Goal: Task Accomplishment & Management: Manage account settings

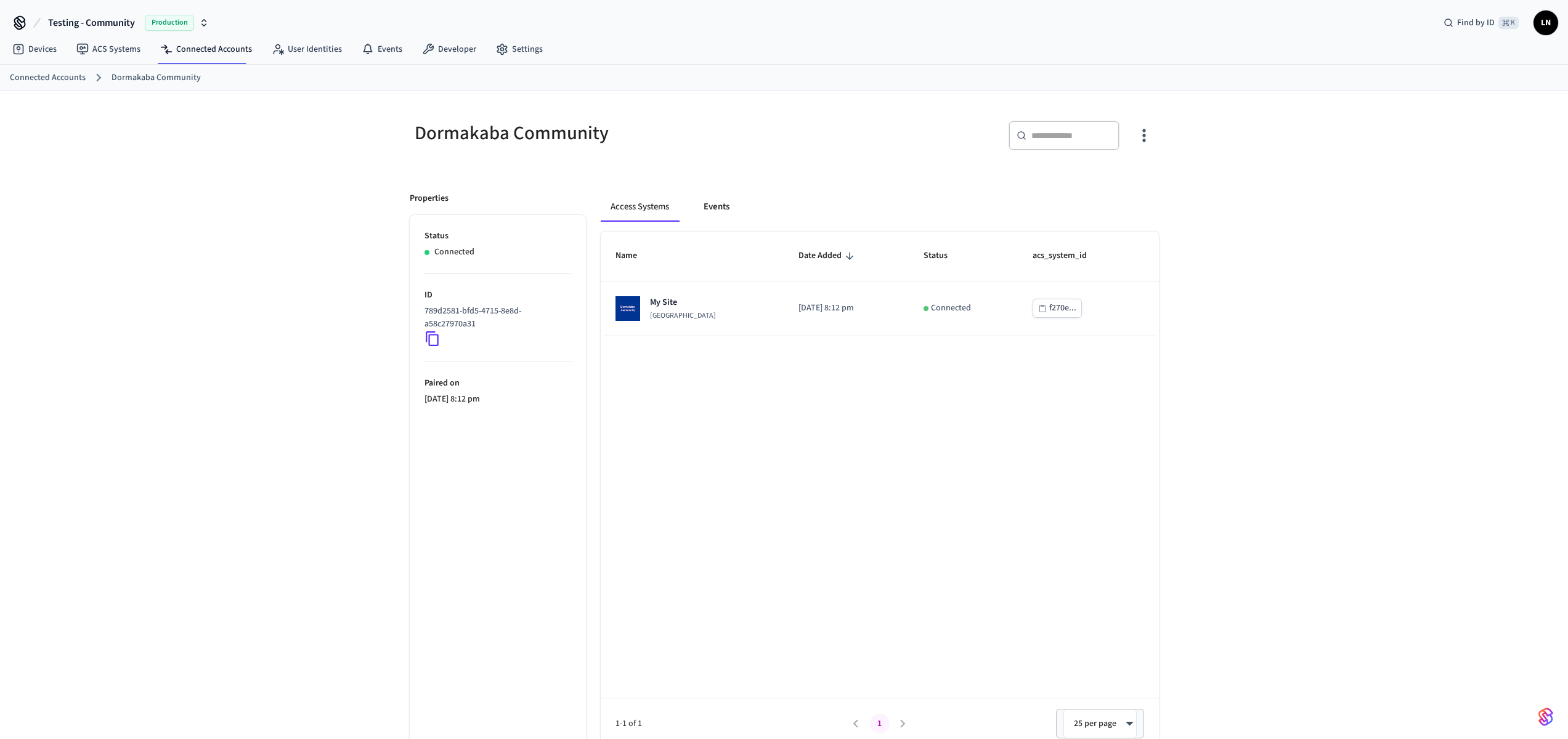
click at [697, 213] on button "Events" at bounding box center [717, 207] width 46 height 29
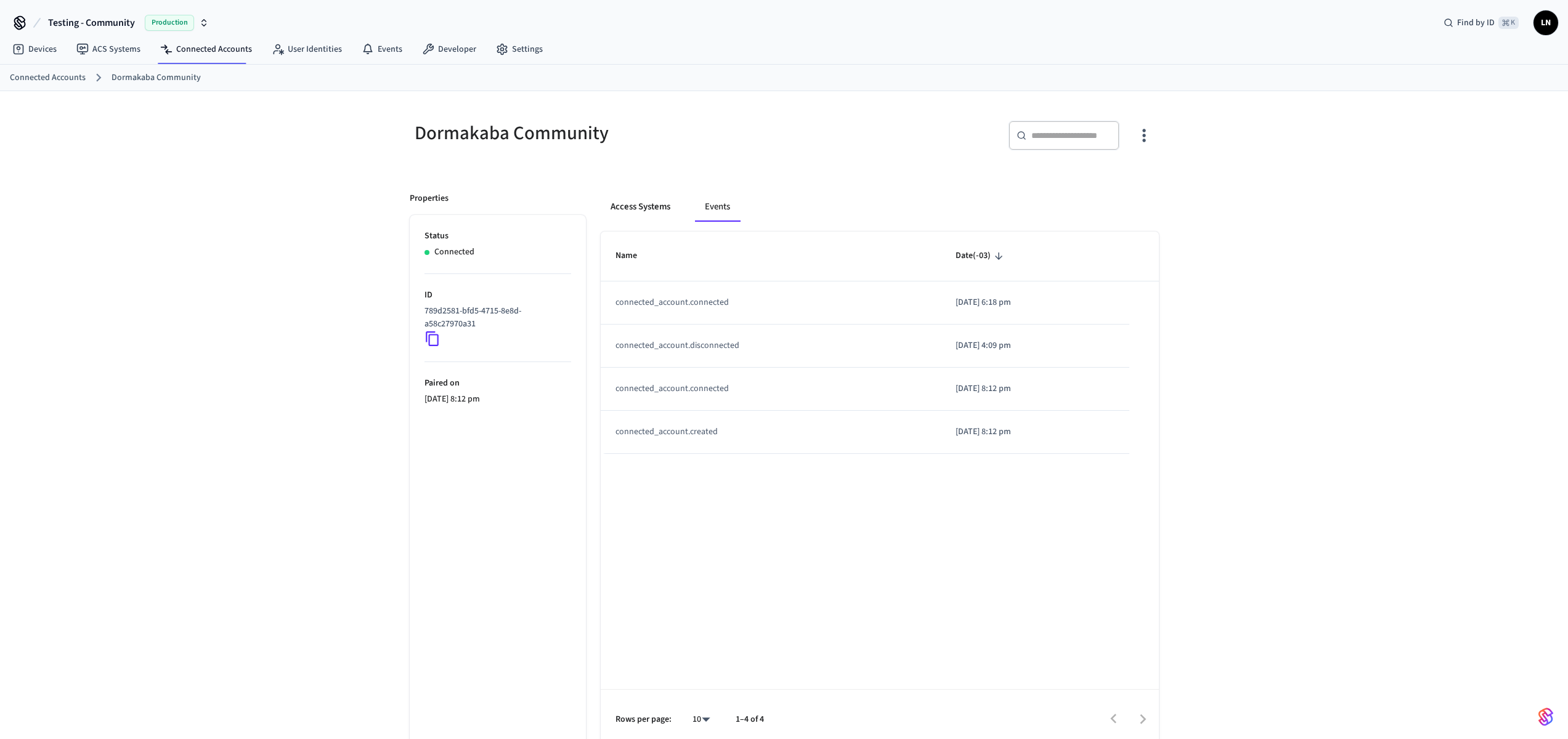
click at [659, 215] on button "Access Systems" at bounding box center [640, 207] width 79 height 29
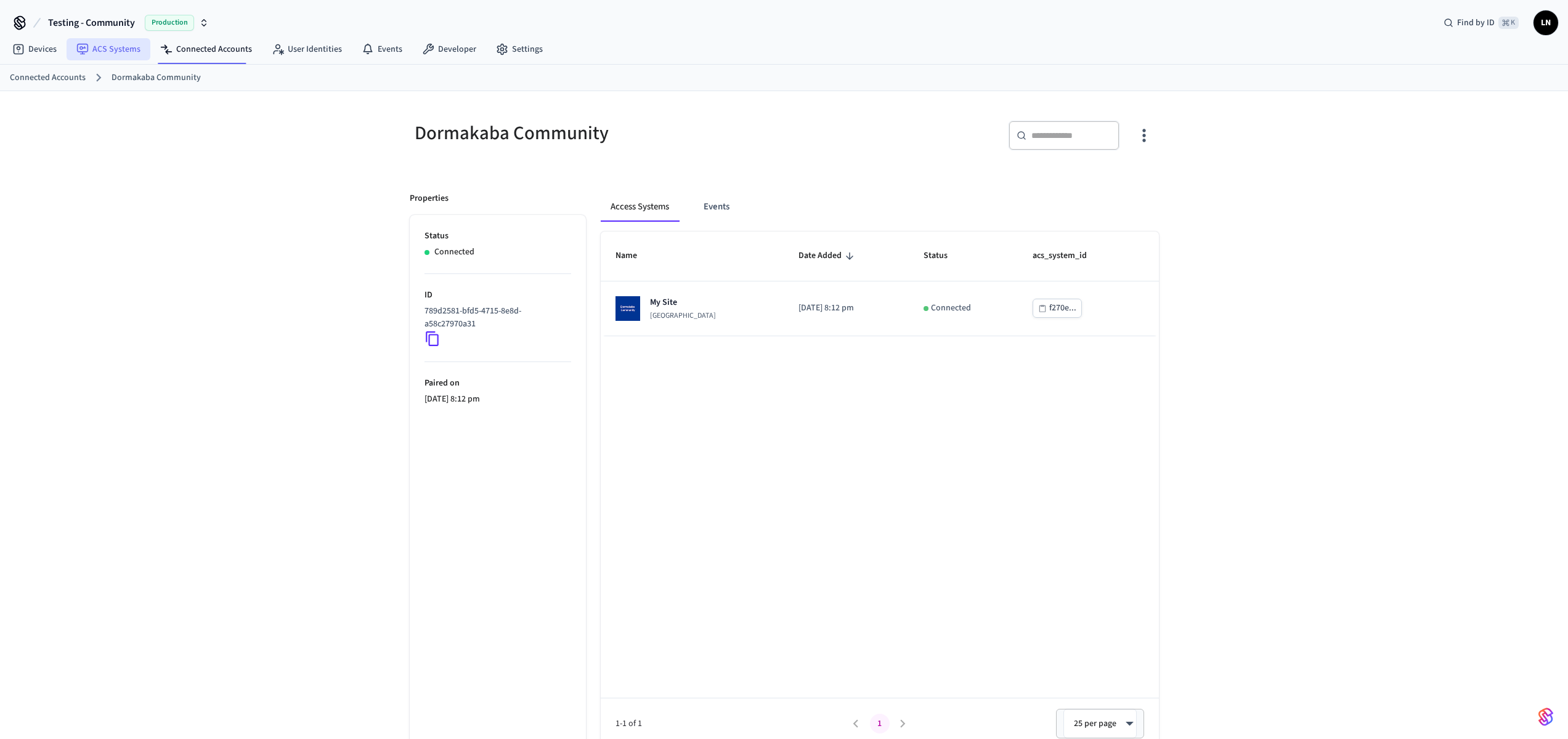
click at [126, 50] on link "ACS Systems" at bounding box center [108, 49] width 84 height 22
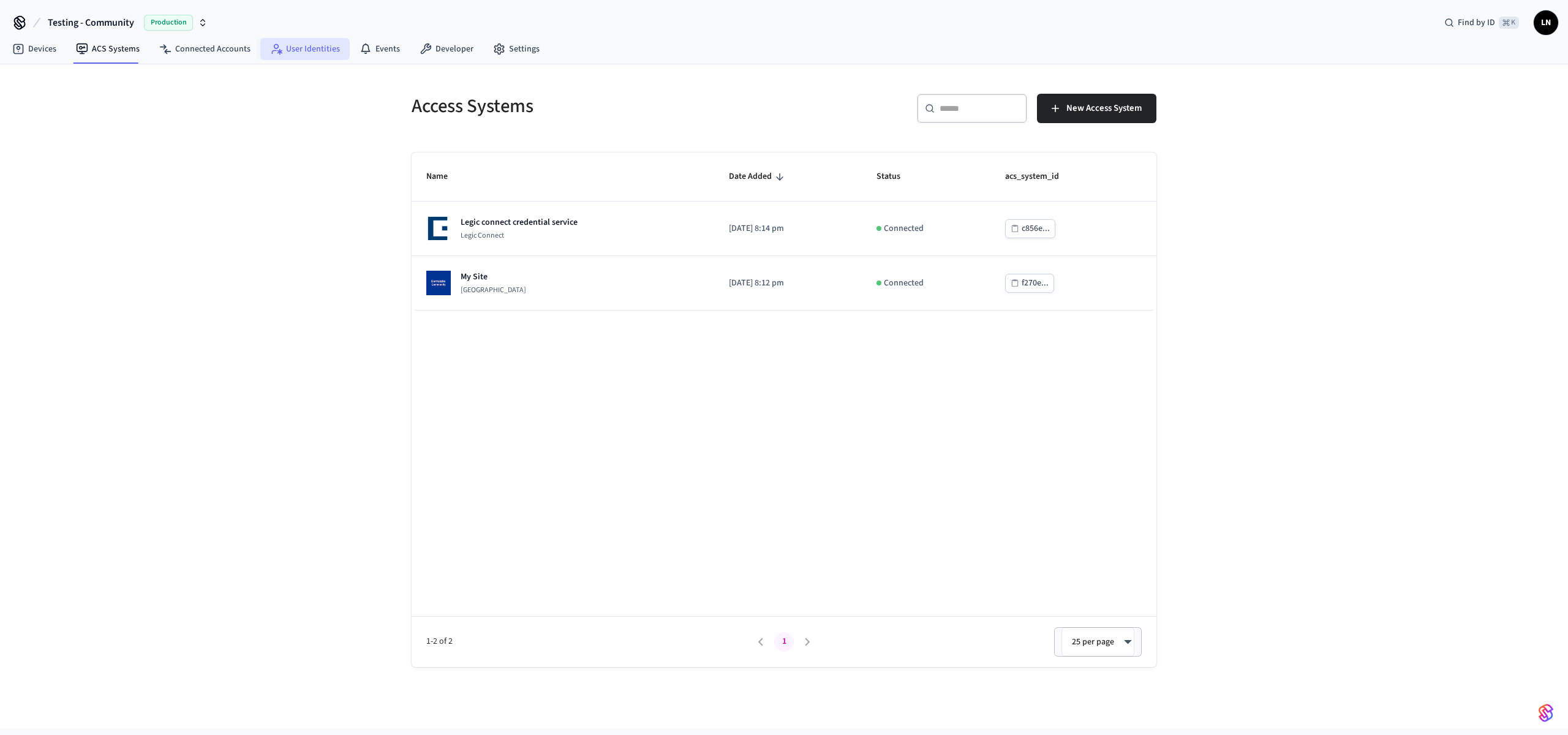
click at [310, 52] on link "User Identities" at bounding box center [305, 49] width 89 height 22
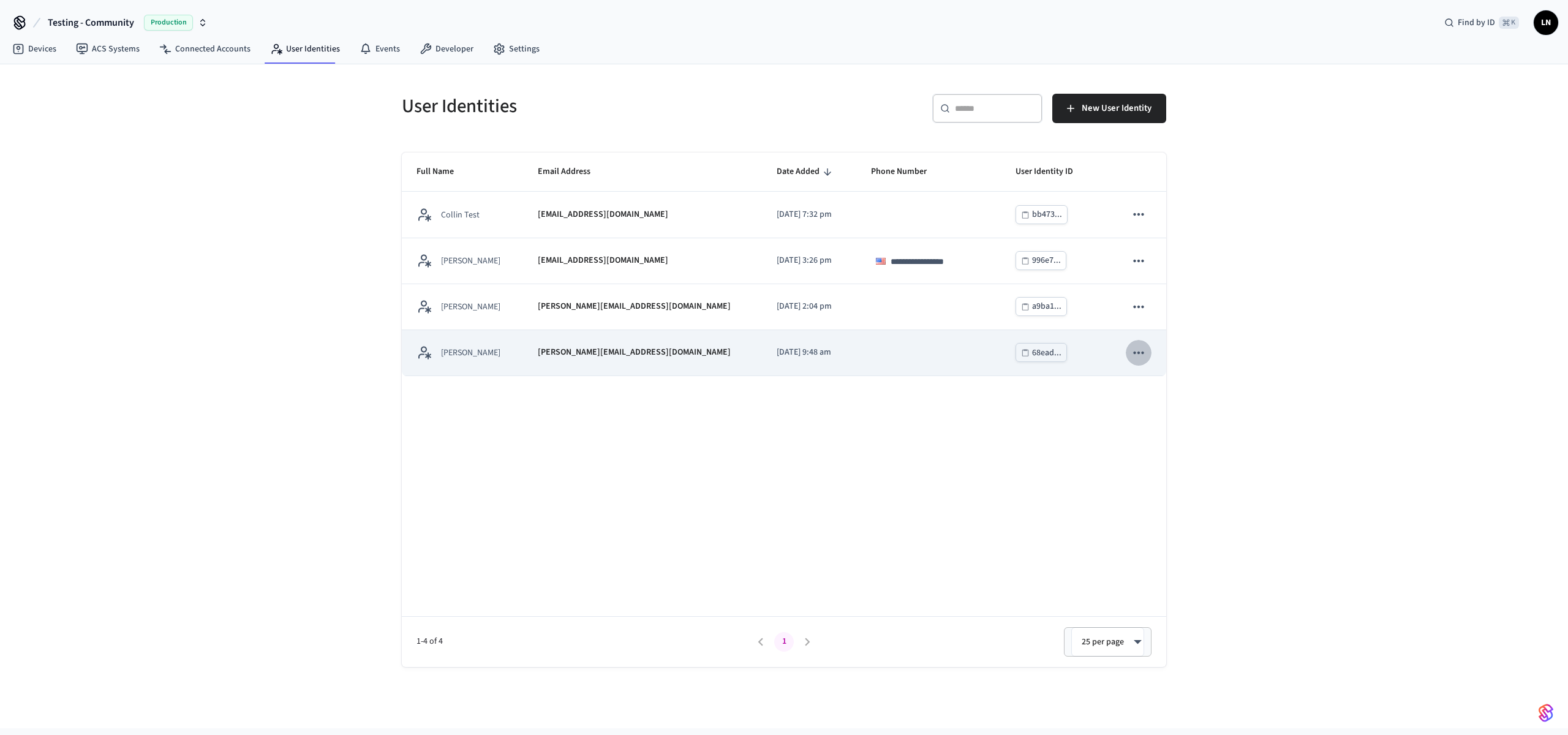
click at [1146, 353] on icon "sticky table" at bounding box center [1138, 352] width 16 height 16
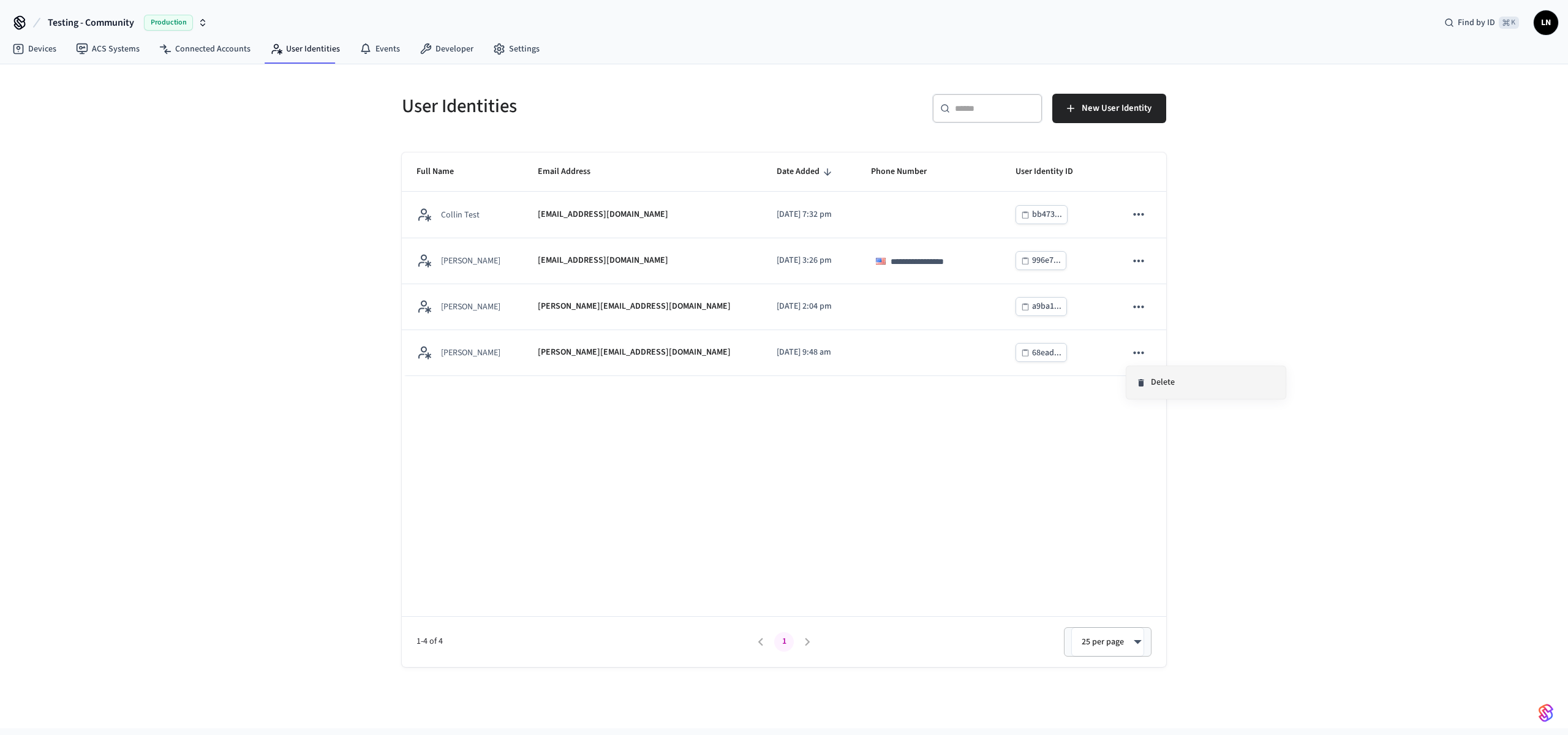
click at [1145, 390] on li "Delete" at bounding box center [1206, 382] width 159 height 32
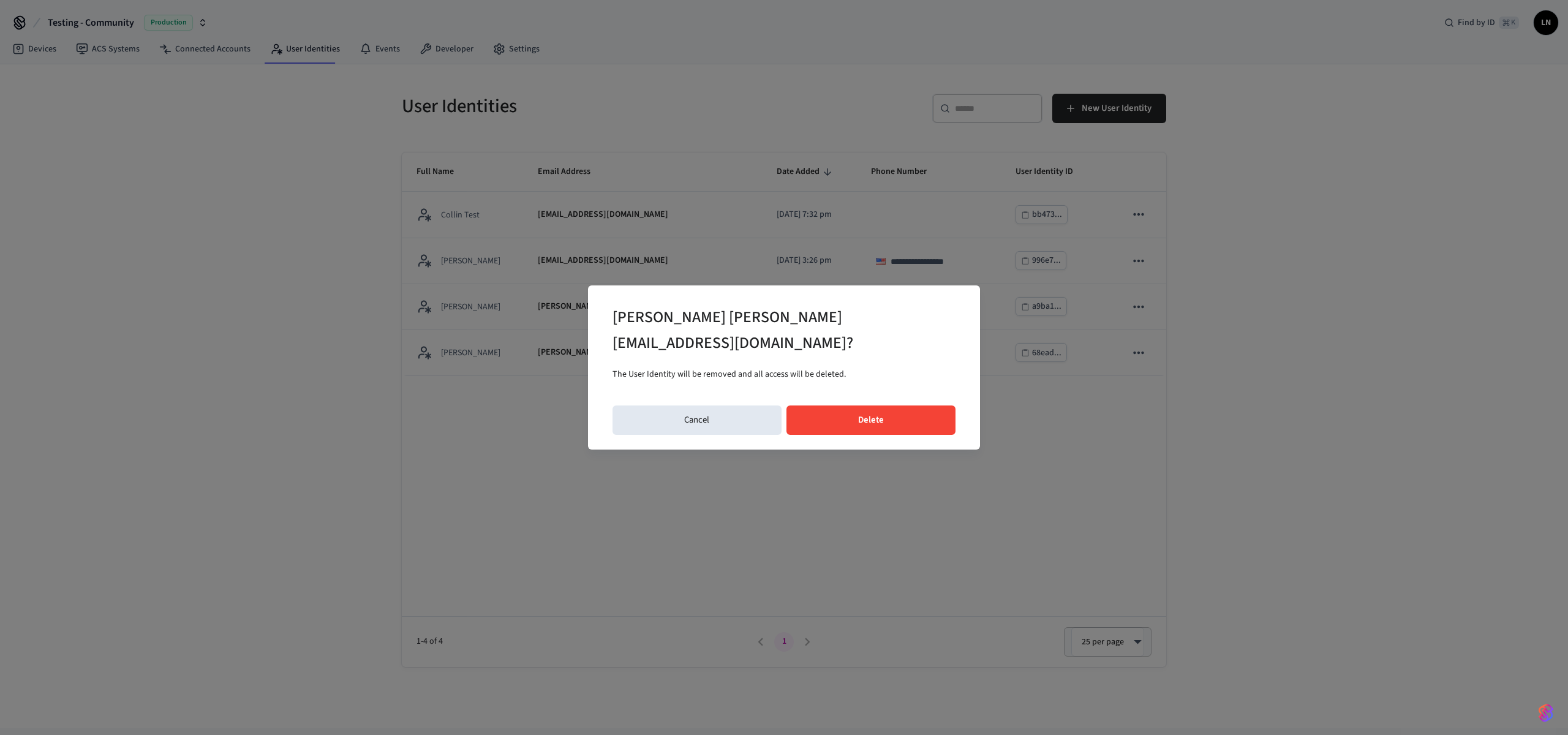
click at [902, 413] on button "Delete" at bounding box center [870, 420] width 170 height 29
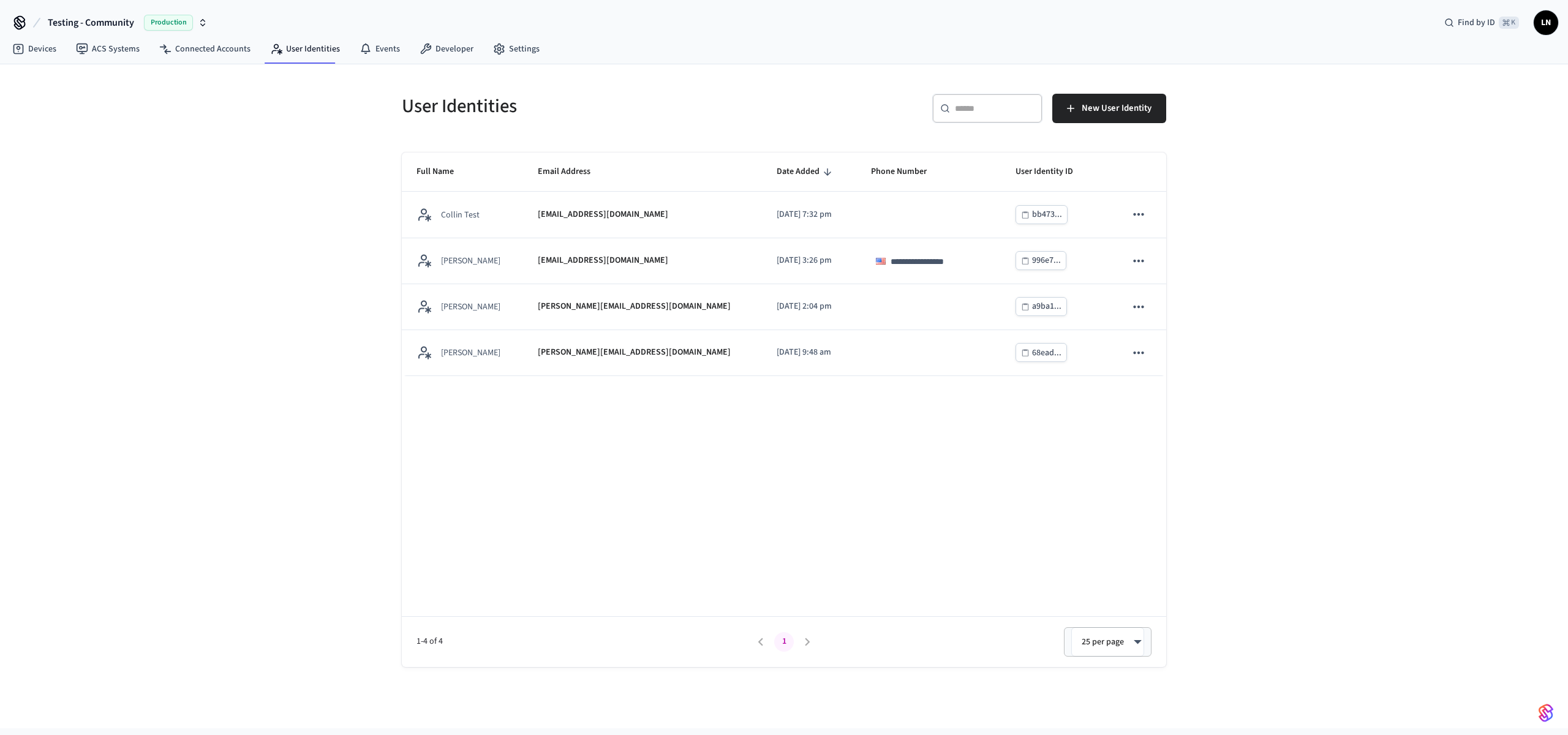
click at [952, 511] on div "**********" at bounding box center [784, 410] width 765 height 515
click at [1128, 102] on span "New User Identity" at bounding box center [1117, 108] width 70 height 16
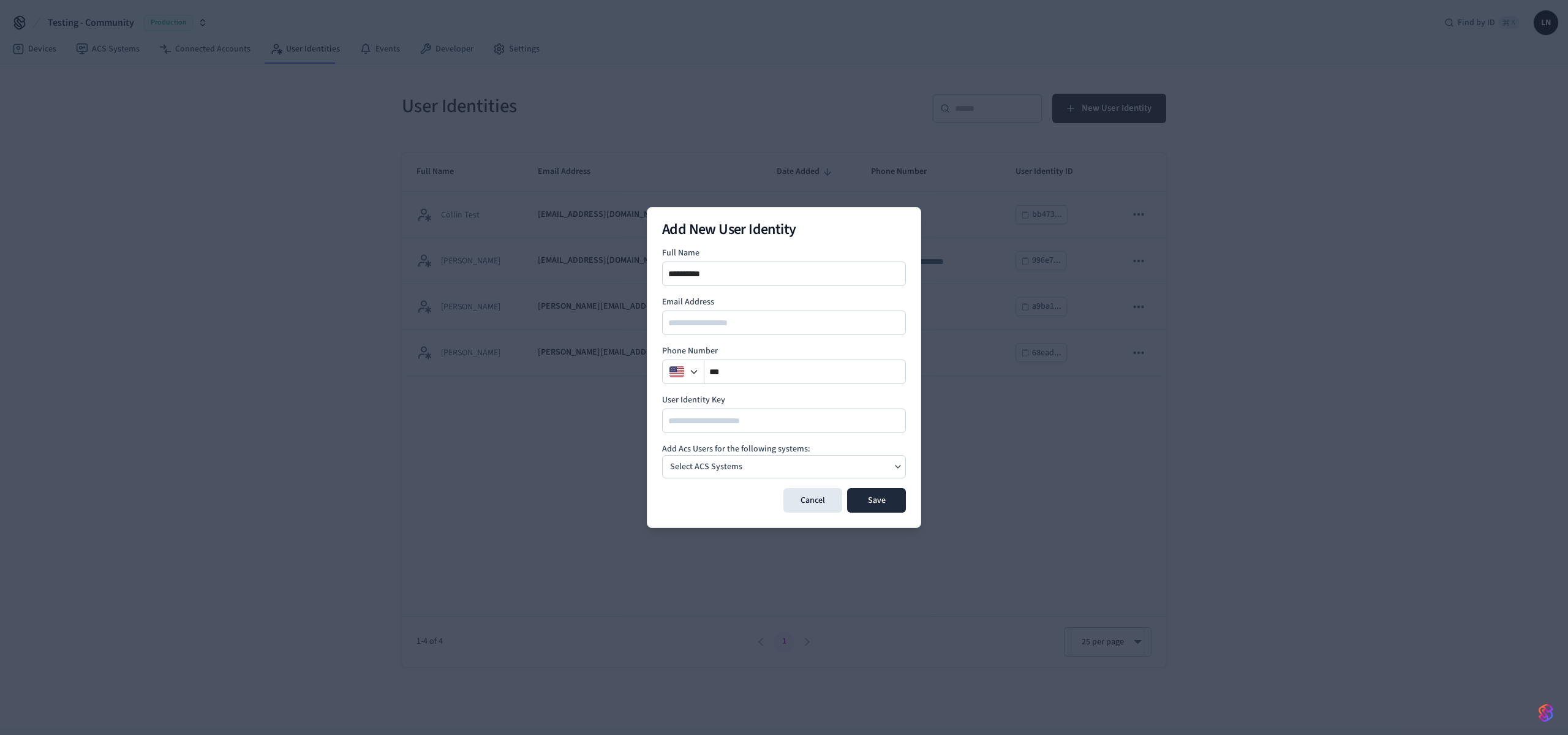
type input "**********"
click at [774, 476] on div "Select ACS Systems" at bounding box center [783, 467] width 244 height 23
click at [738, 493] on div "My Site [GEOGRAPHIC_DATA]" at bounding box center [730, 497] width 66 height 22
click at [852, 446] on h4 "Add Acs Users for the following systems:" at bounding box center [783, 449] width 244 height 13
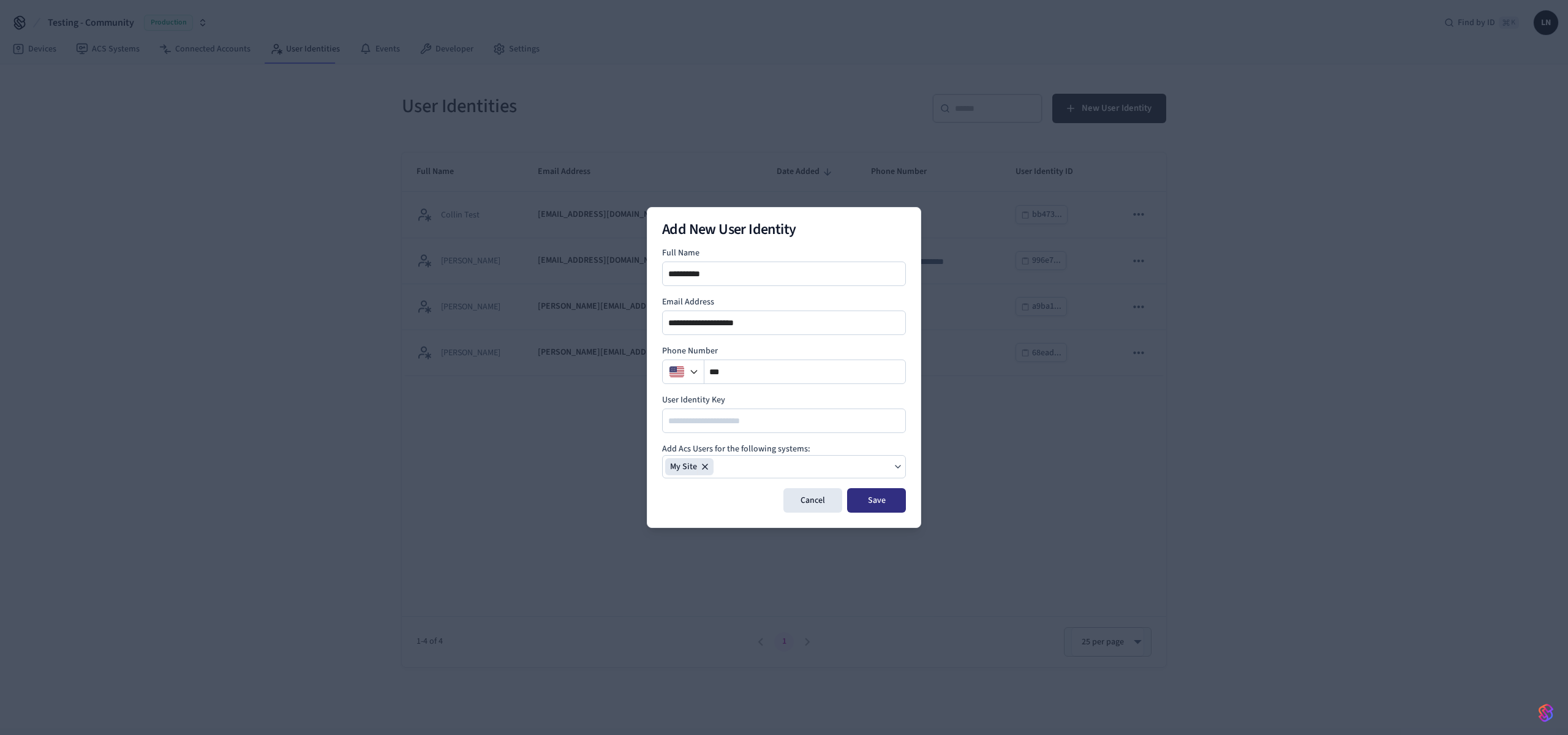
click at [871, 494] on button "Save" at bounding box center [876, 500] width 59 height 24
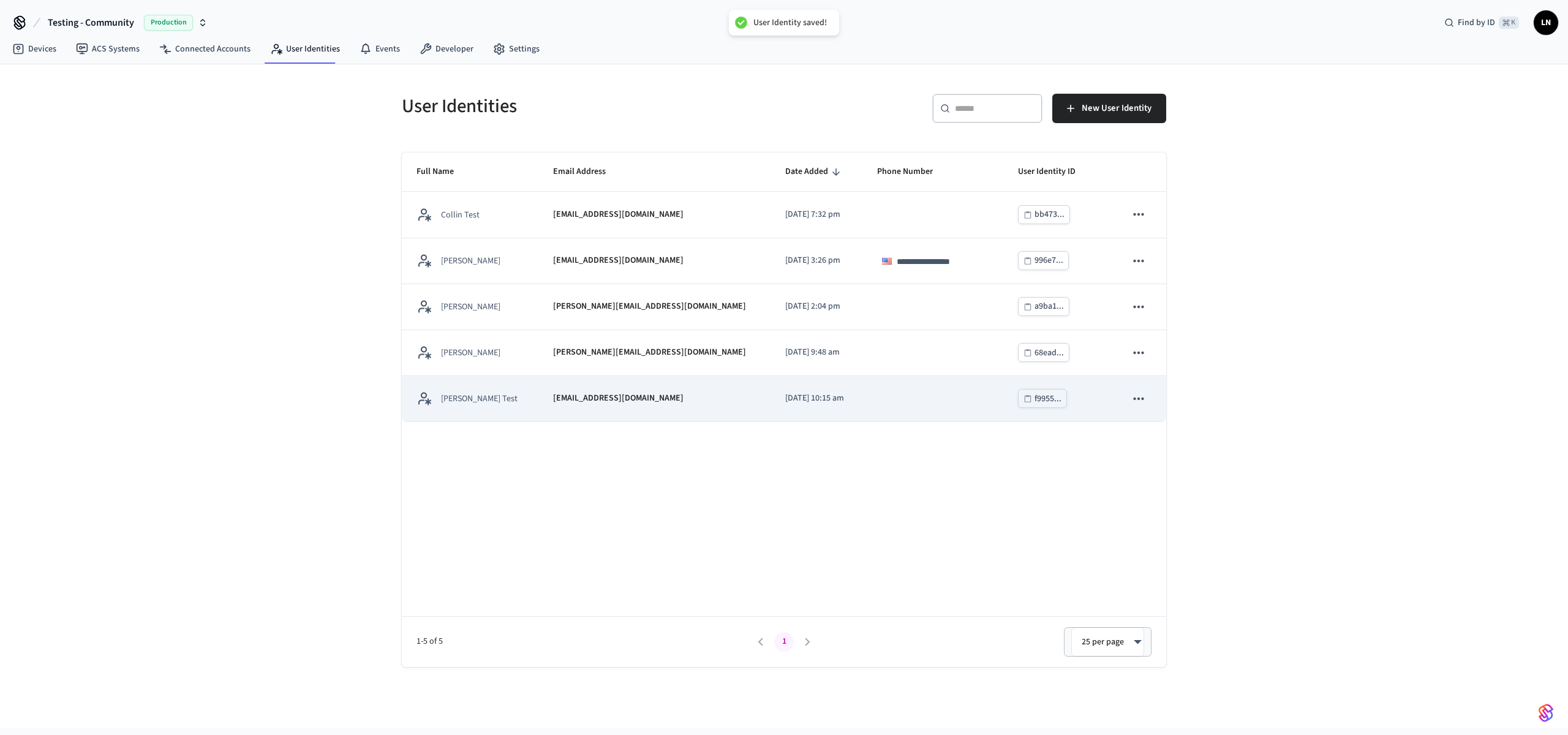
click at [813, 411] on td "[DATE] 10:15 am" at bounding box center [816, 398] width 92 height 46
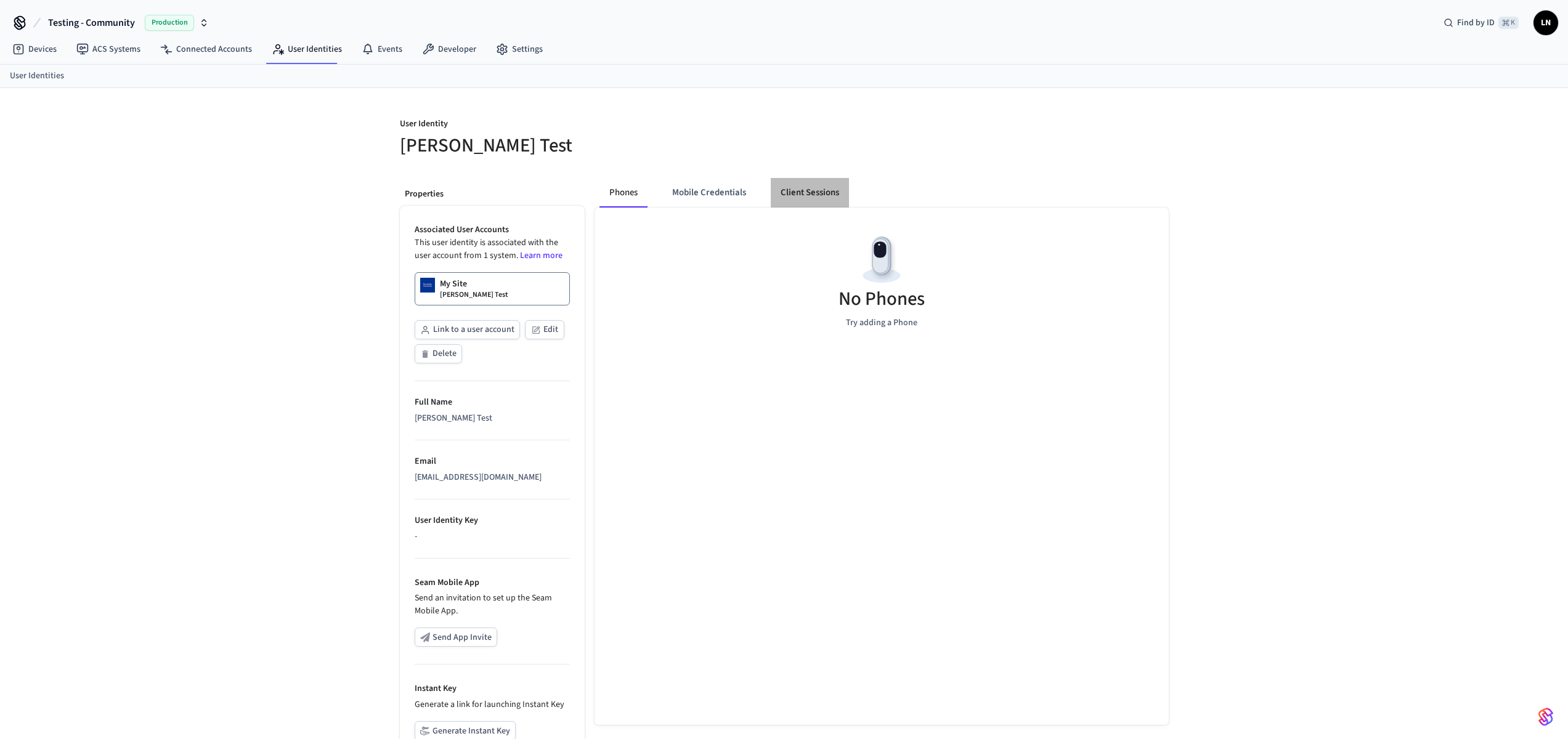
click at [789, 183] on button "Client Sessions" at bounding box center [809, 192] width 78 height 29
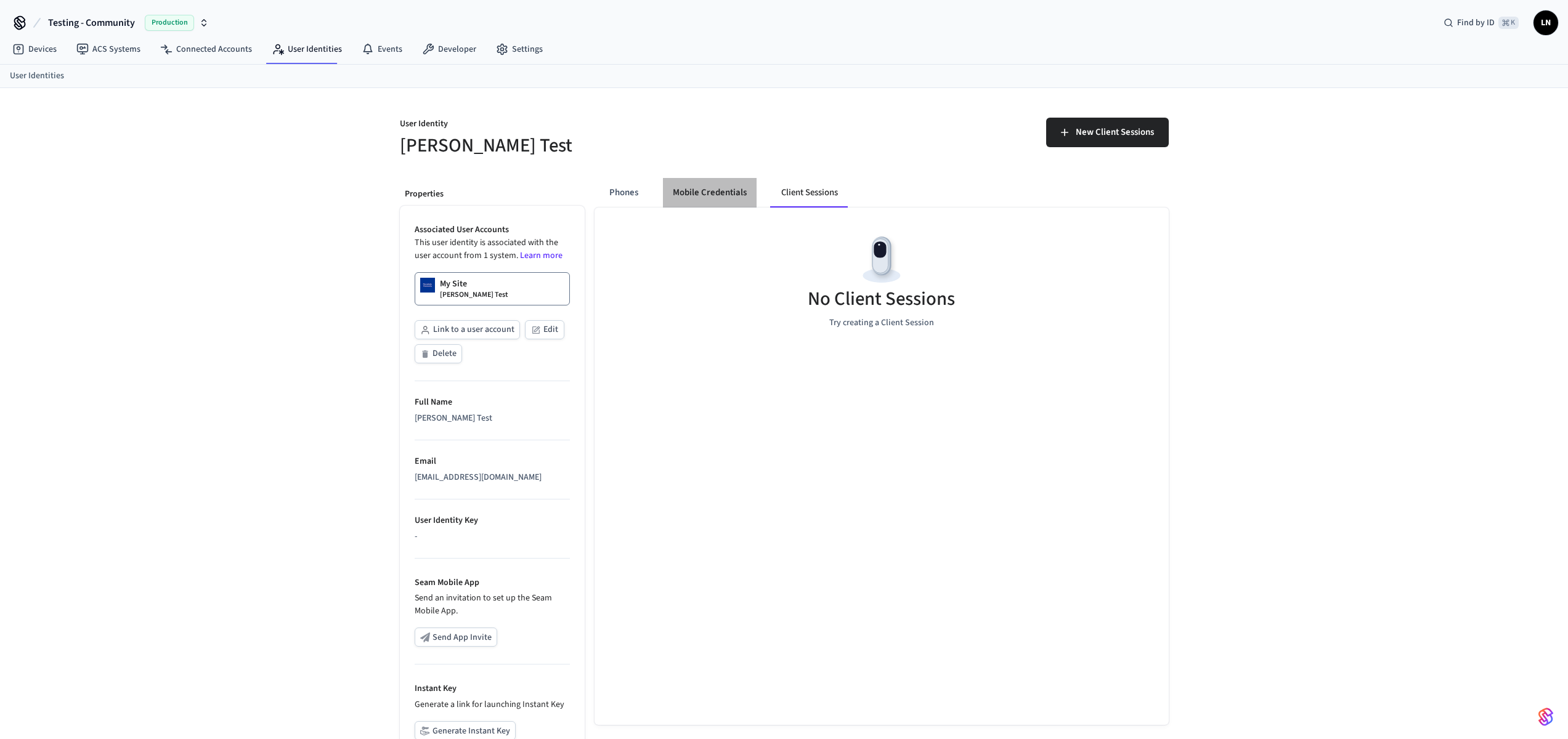
click at [686, 202] on button "Mobile Credentials" at bounding box center [710, 192] width 94 height 29
click at [612, 198] on button "Phones" at bounding box center [624, 192] width 49 height 29
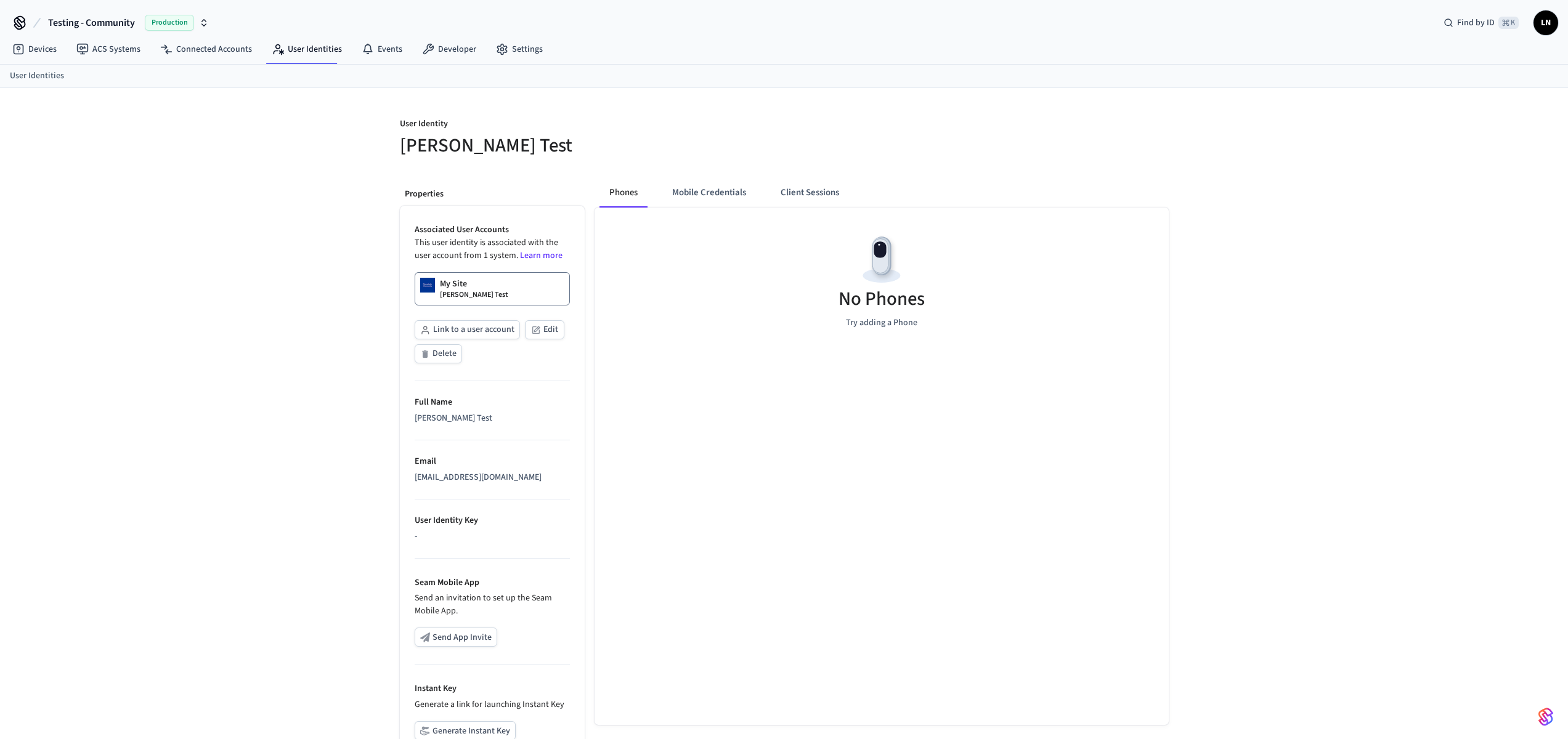
click at [494, 284] on link "My Site [PERSON_NAME] Test" at bounding box center [492, 289] width 155 height 33
click at [823, 201] on button "Client Sessions" at bounding box center [809, 192] width 78 height 29
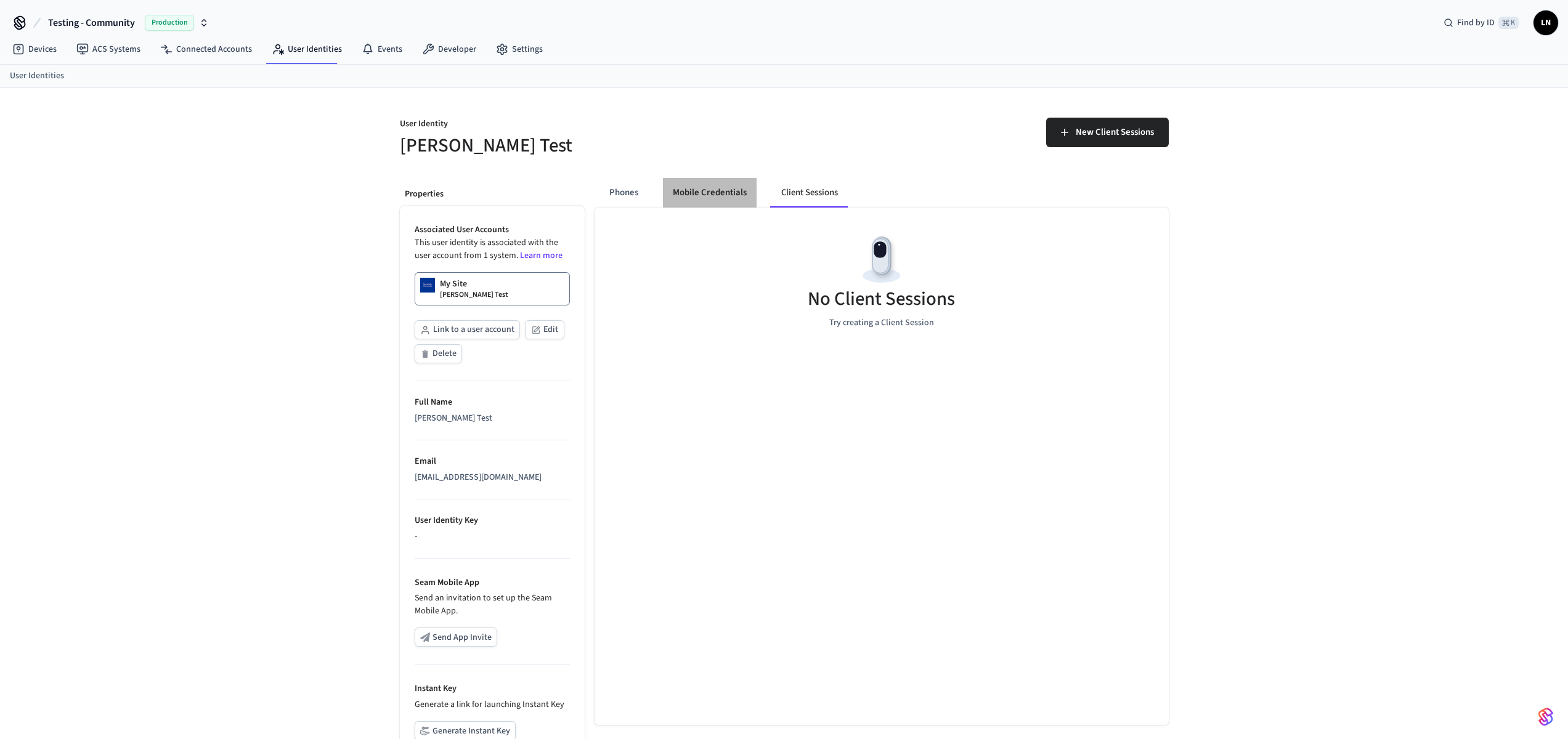
click at [674, 196] on button "Mobile Credentials" at bounding box center [710, 192] width 94 height 29
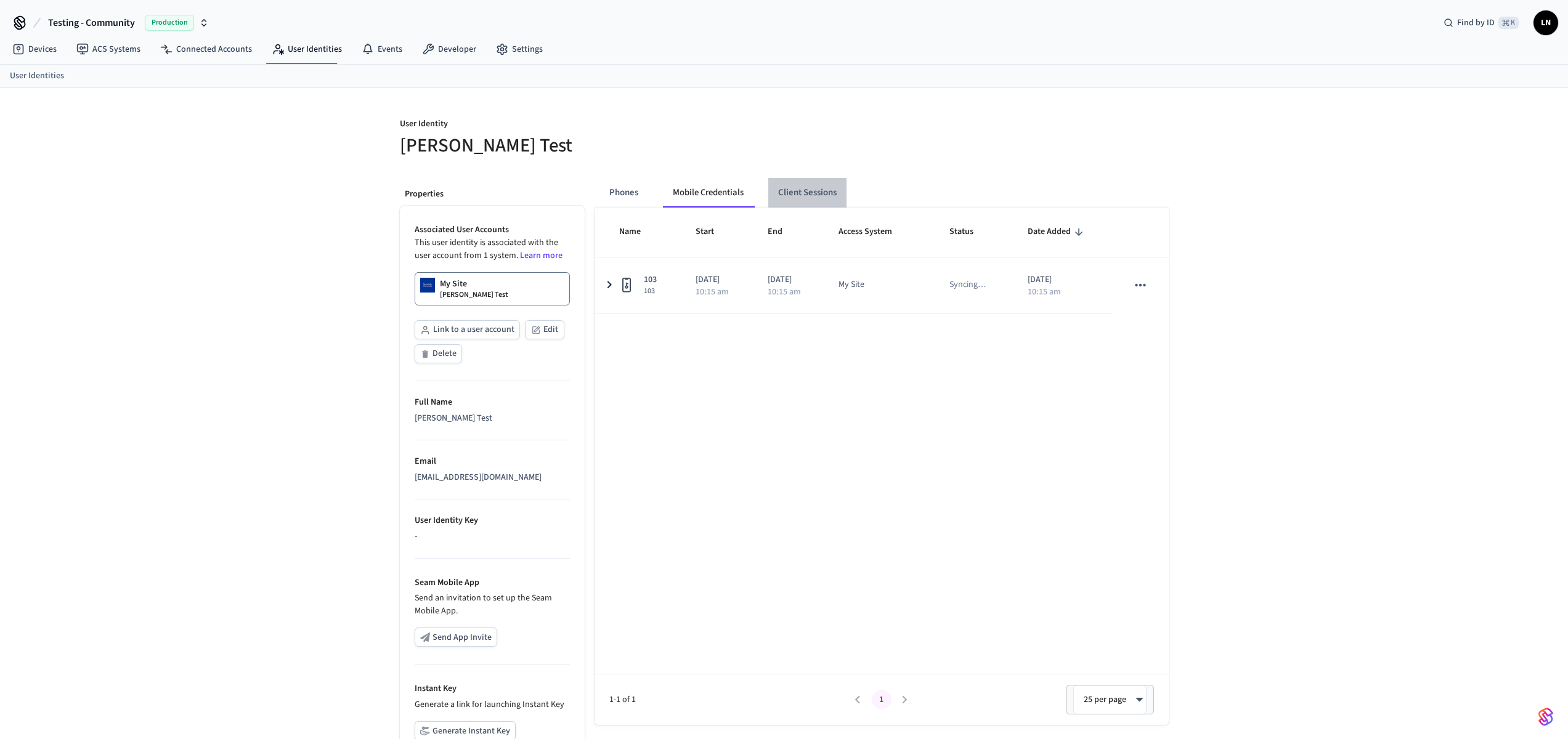
click at [798, 193] on button "Client Sessions" at bounding box center [807, 192] width 78 height 29
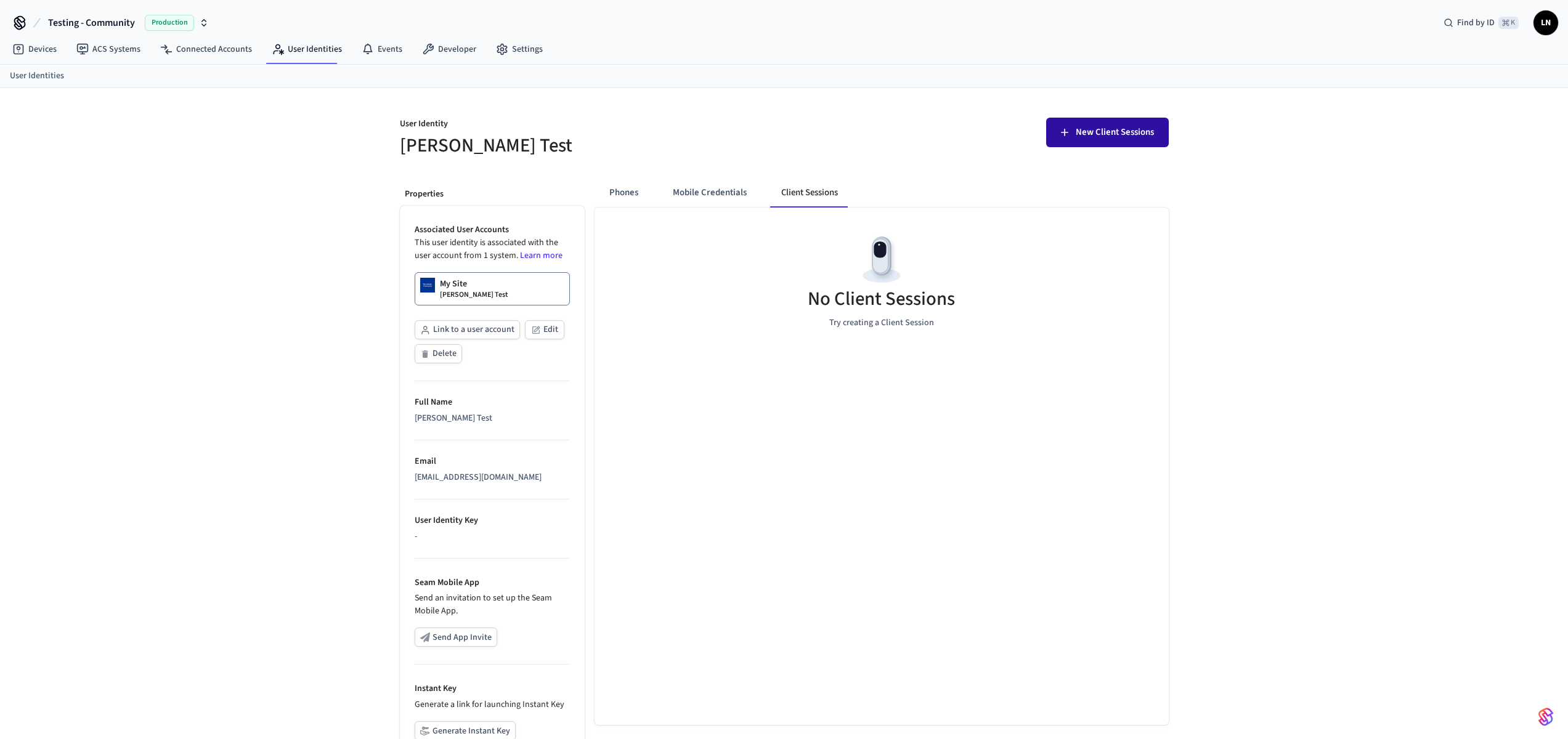
click at [1112, 131] on span "New Client Sessions" at bounding box center [1115, 132] width 78 height 16
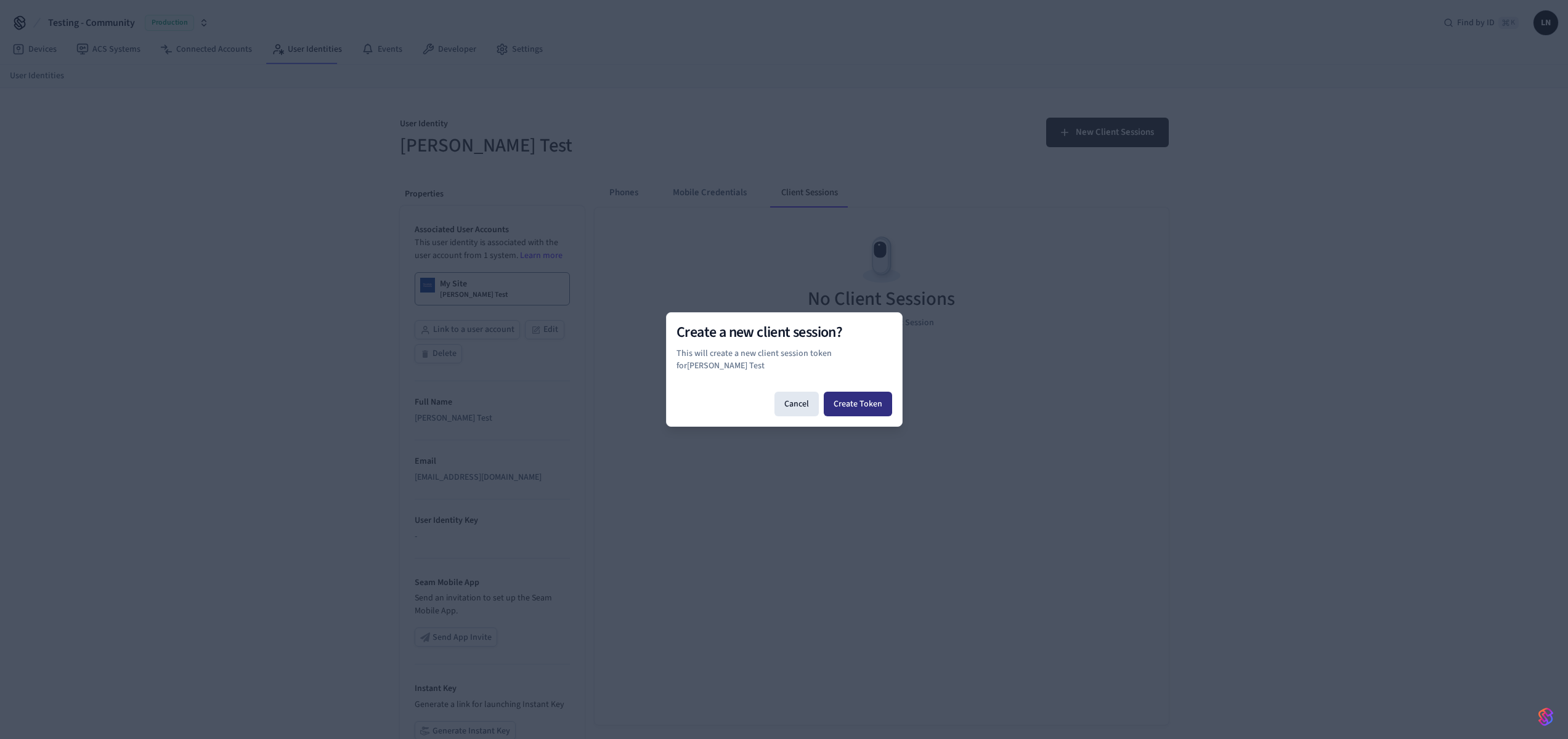
click at [849, 401] on button "Create Token" at bounding box center [858, 403] width 68 height 24
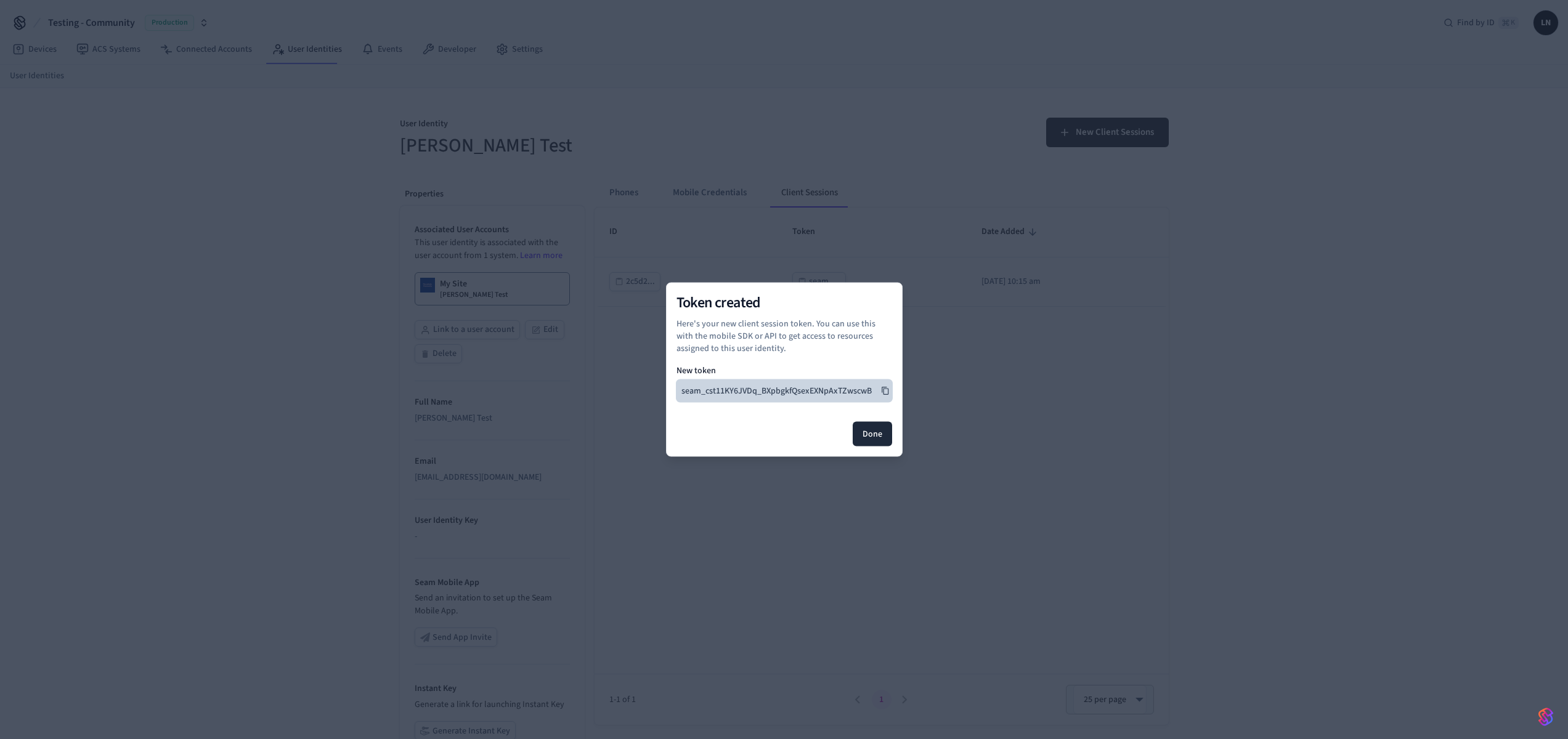
click at [881, 390] on icon at bounding box center [885, 390] width 9 height 9
click at [895, 391] on div "Token created Here's your new client session token. You can use this with the m…" at bounding box center [784, 370] width 236 height 175
click at [887, 390] on icon at bounding box center [885, 390] width 9 height 9
click at [871, 431] on button "Done" at bounding box center [872, 433] width 39 height 24
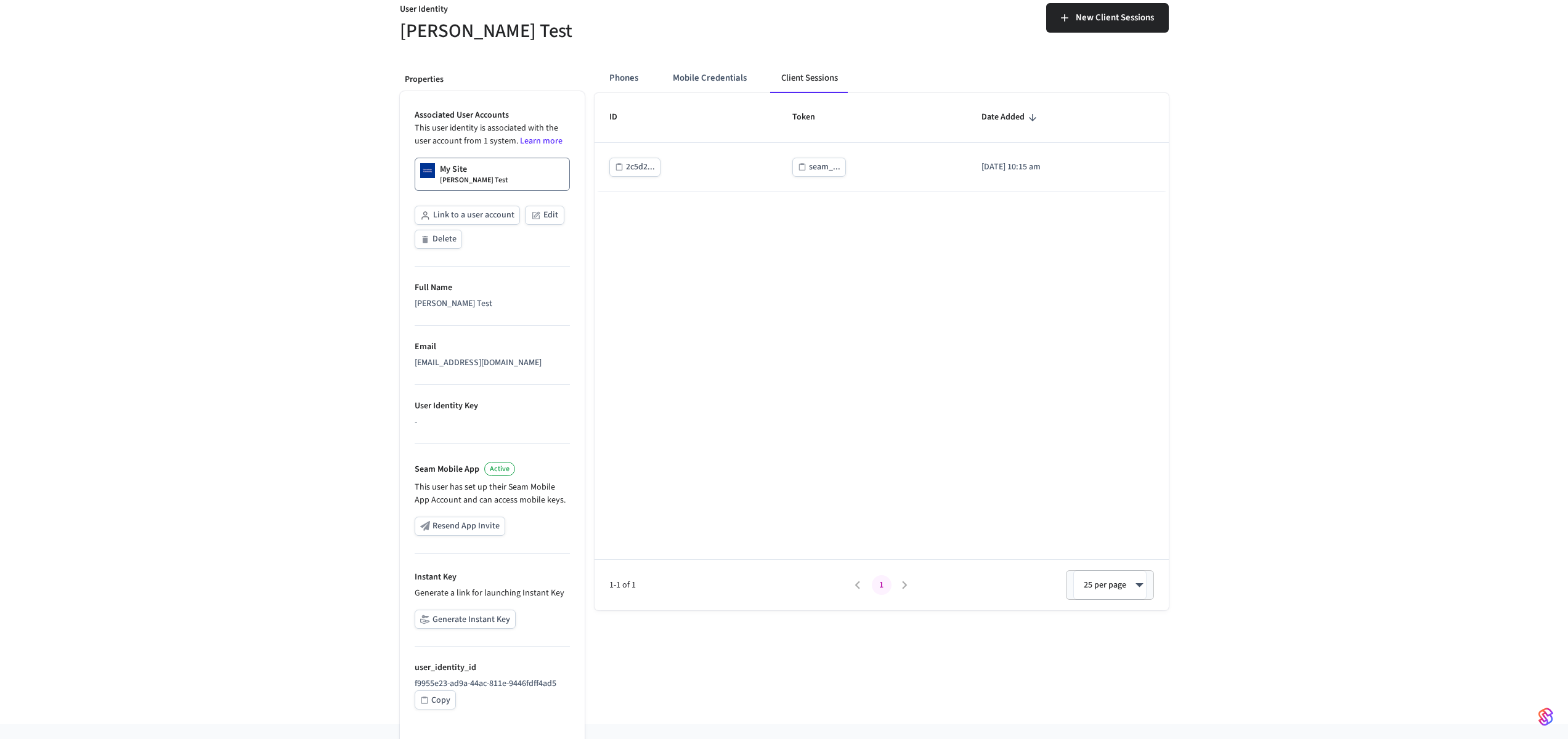
scroll to position [128, 0]
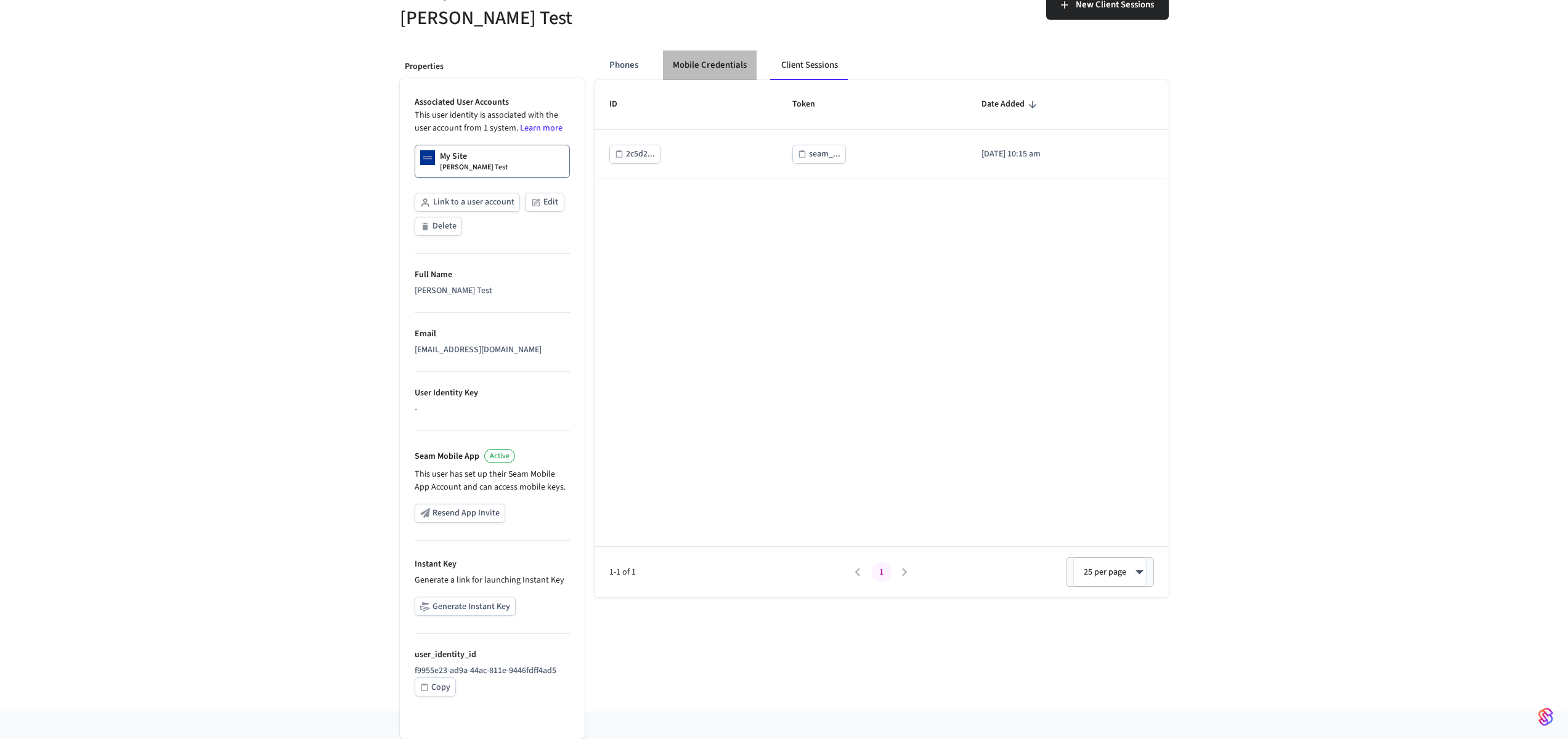
click at [730, 69] on button "Mobile Credentials" at bounding box center [710, 65] width 94 height 29
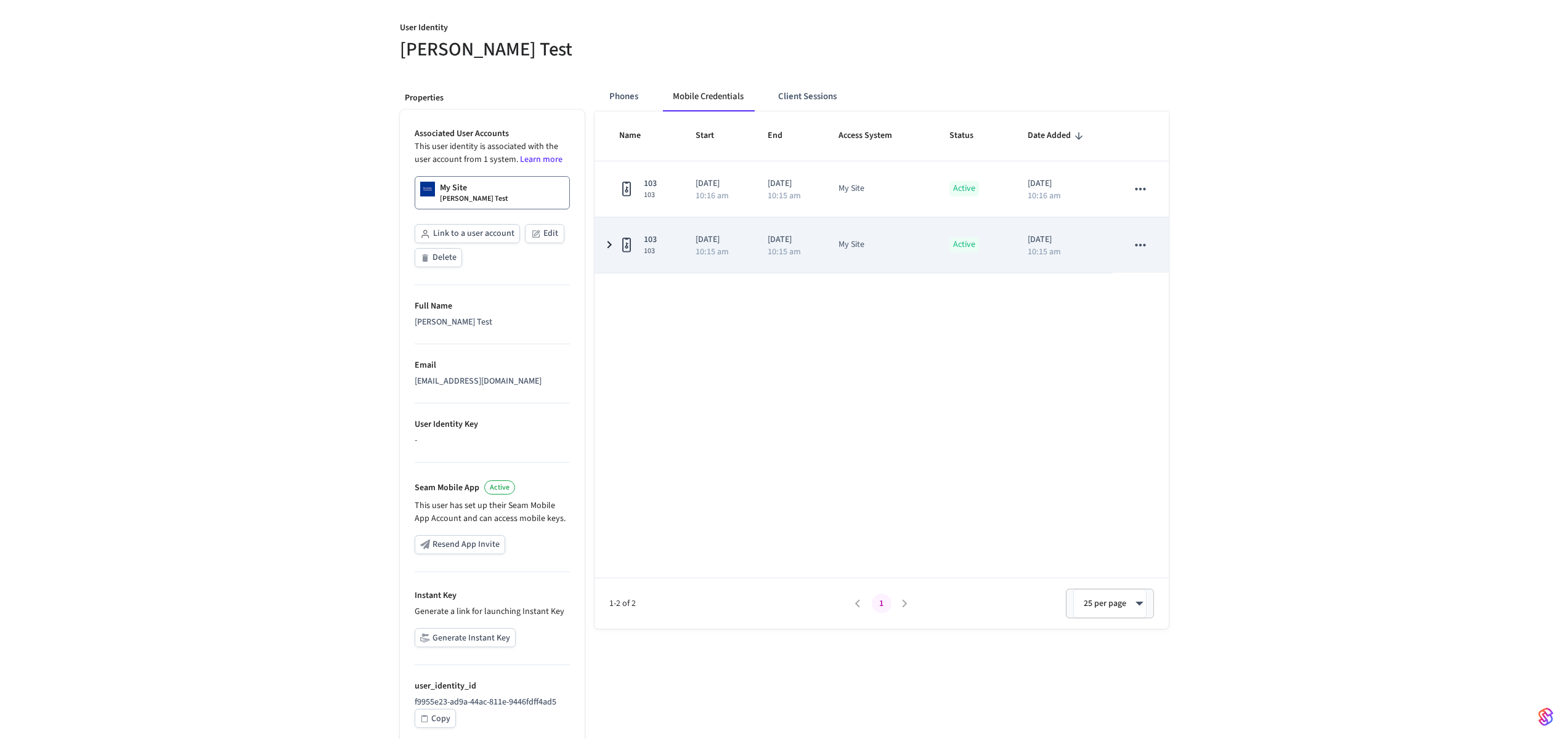
scroll to position [0, 0]
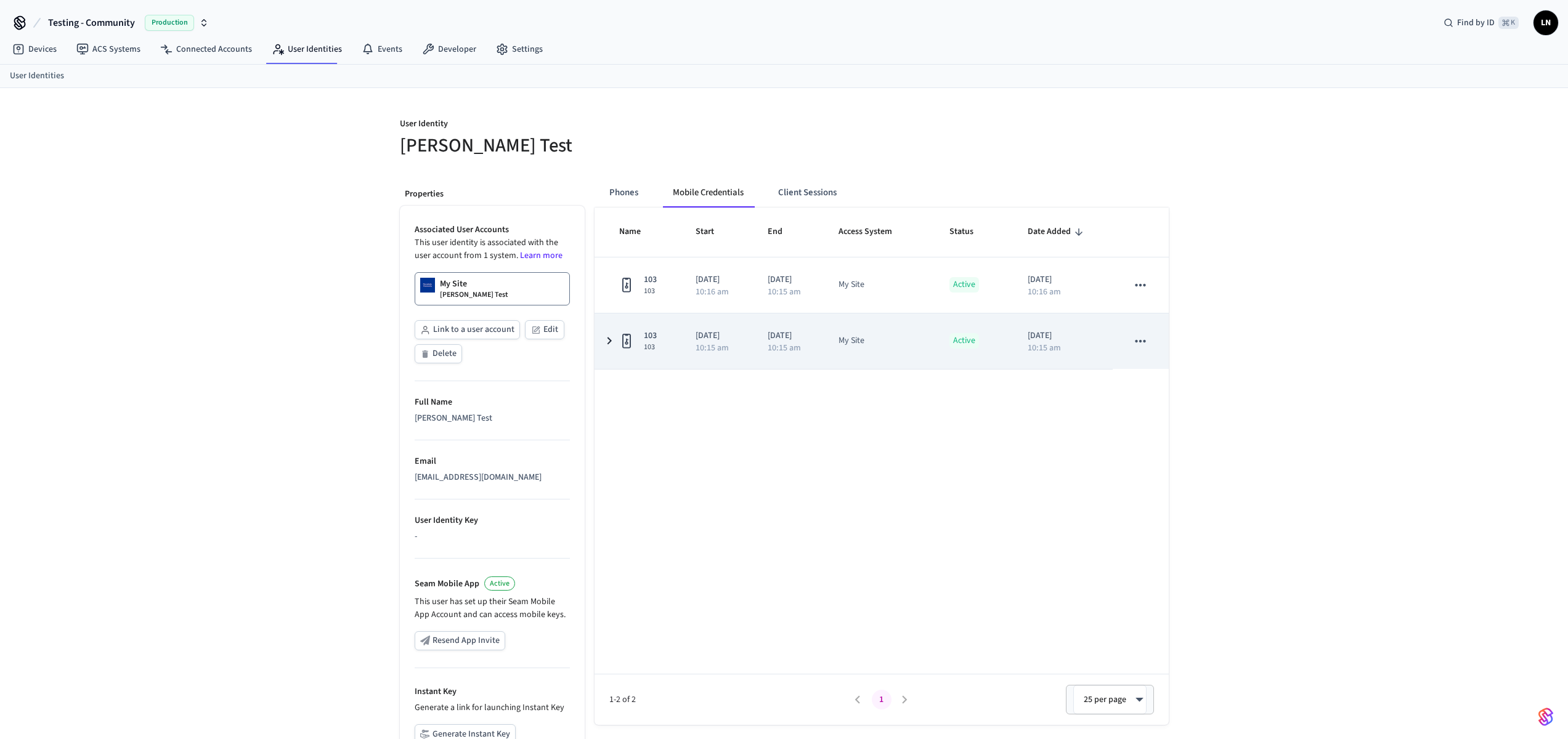
click at [616, 344] on icon "sticky table" at bounding box center [609, 341] width 15 height 16
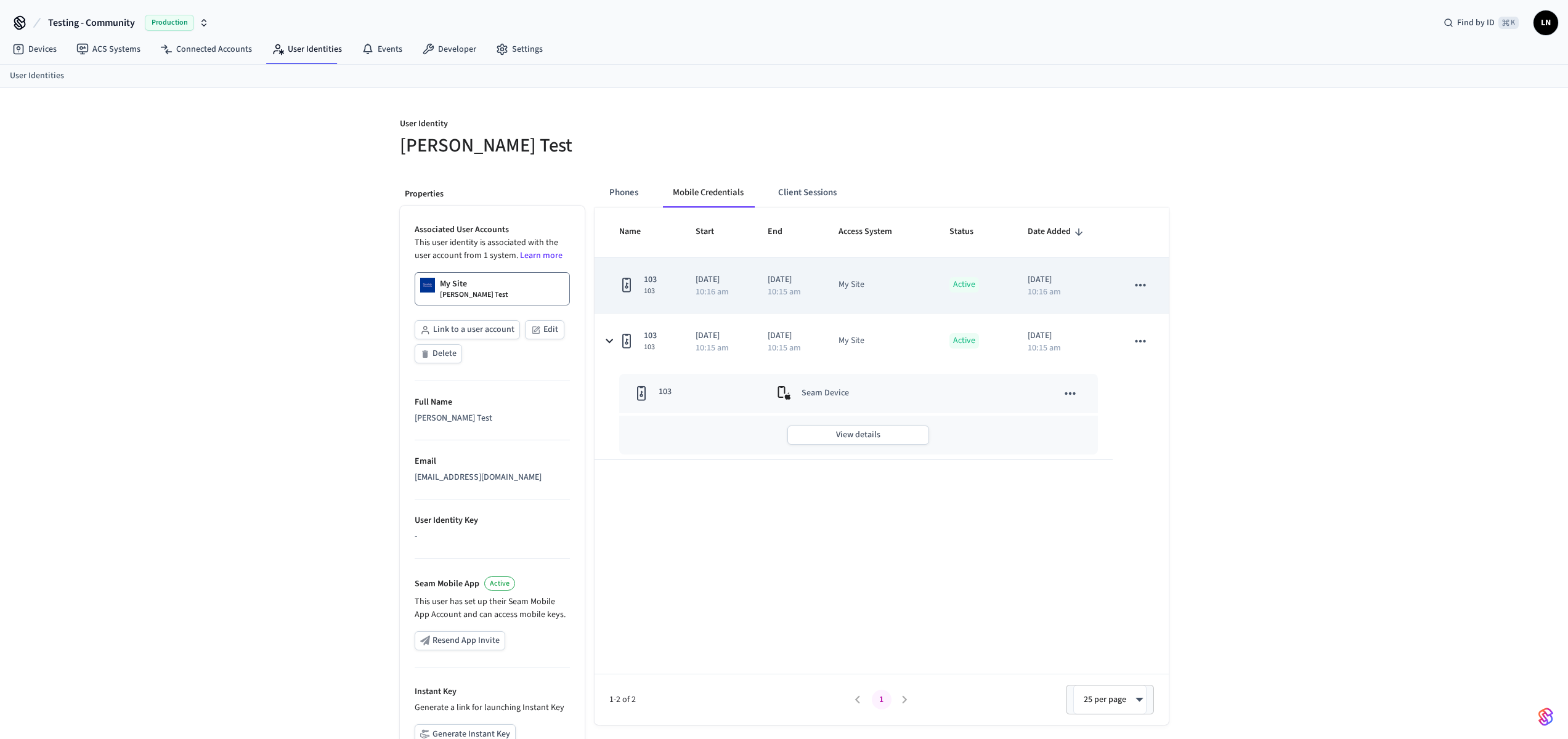
click at [618, 281] on td "103 103" at bounding box center [638, 285] width 87 height 56
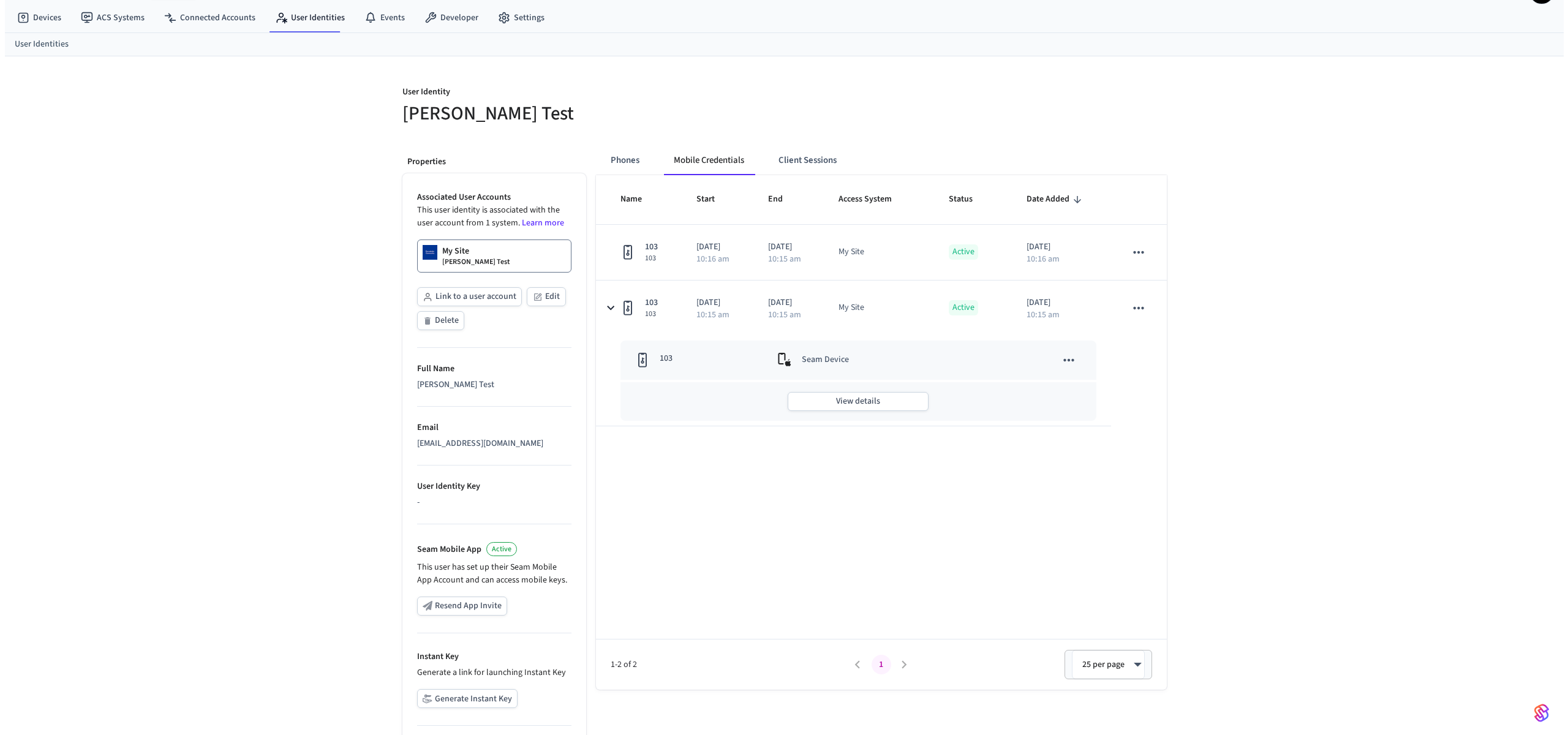
scroll to position [127, 0]
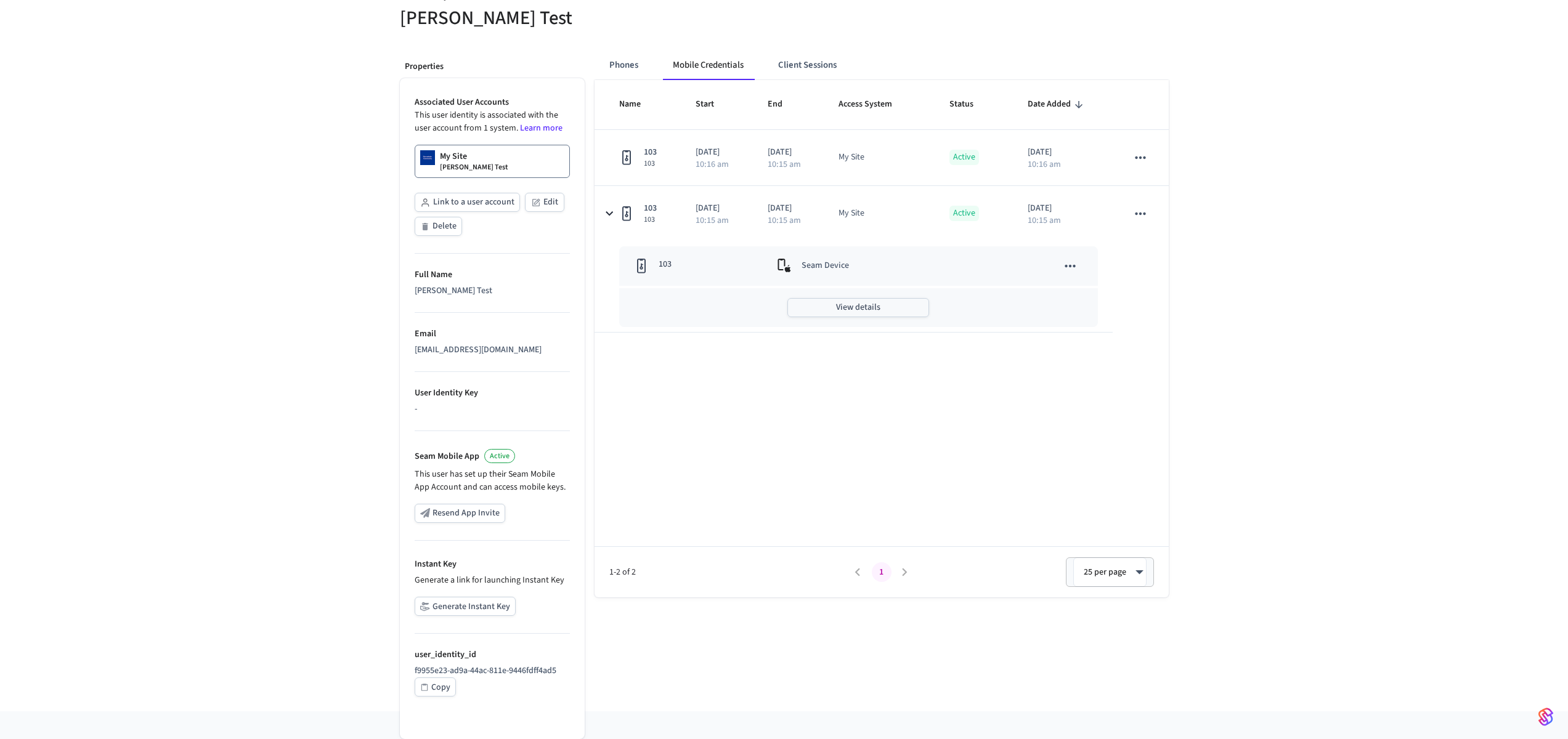
click at [892, 309] on button "View details" at bounding box center [858, 308] width 142 height 20
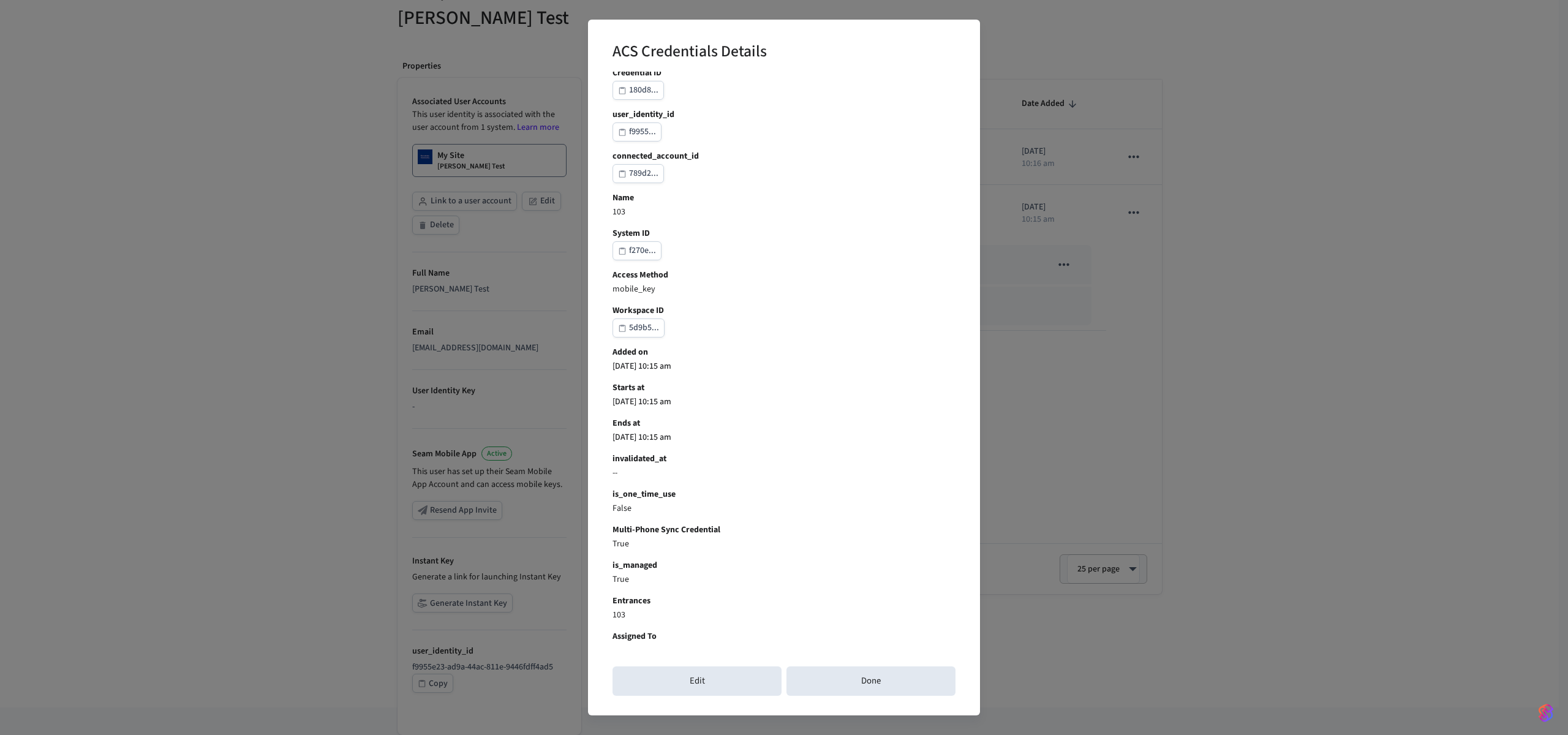
scroll to position [26, 0]
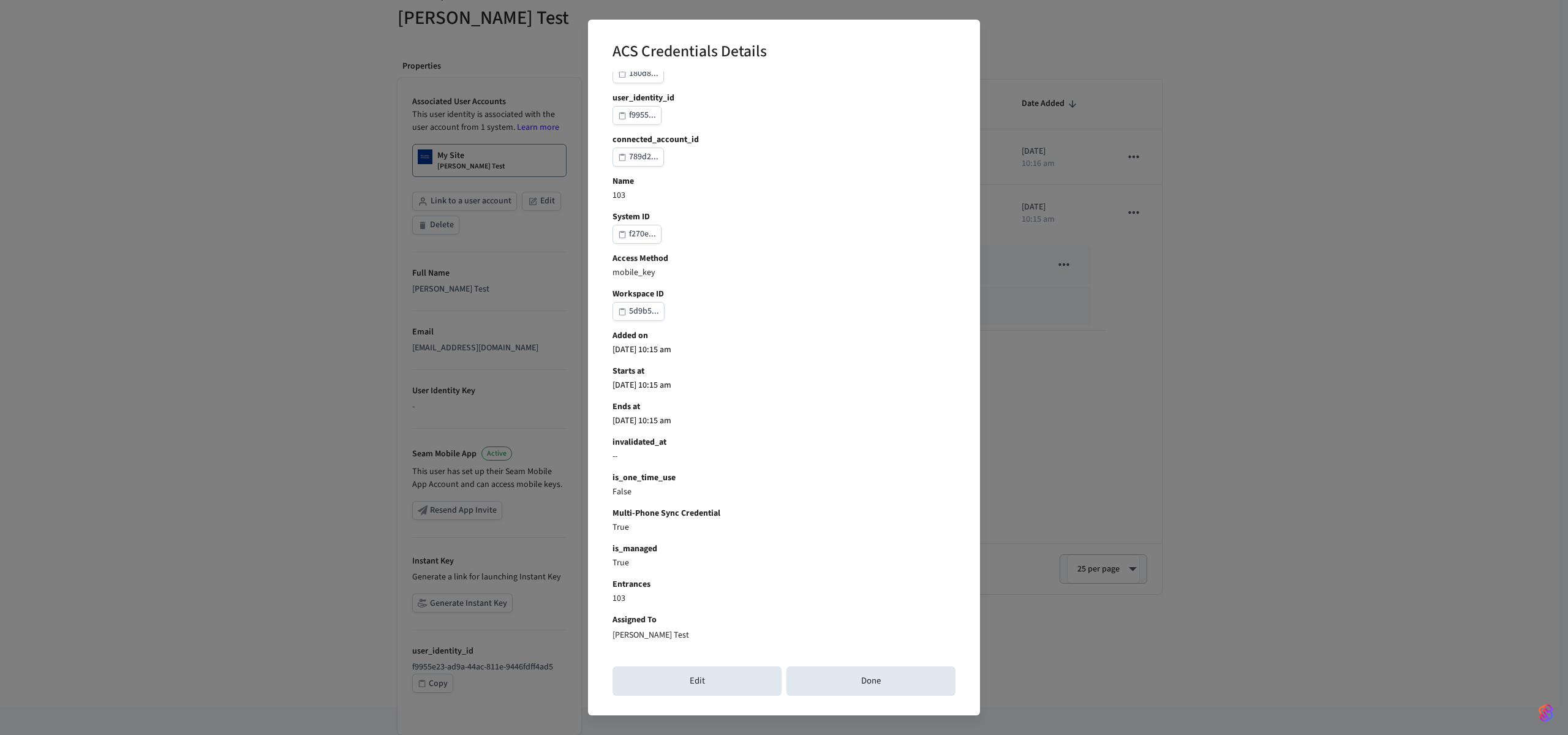
click at [839, 552] on b "is_managed" at bounding box center [783, 549] width 343 height 13
click at [826, 670] on button "Done" at bounding box center [870, 682] width 169 height 29
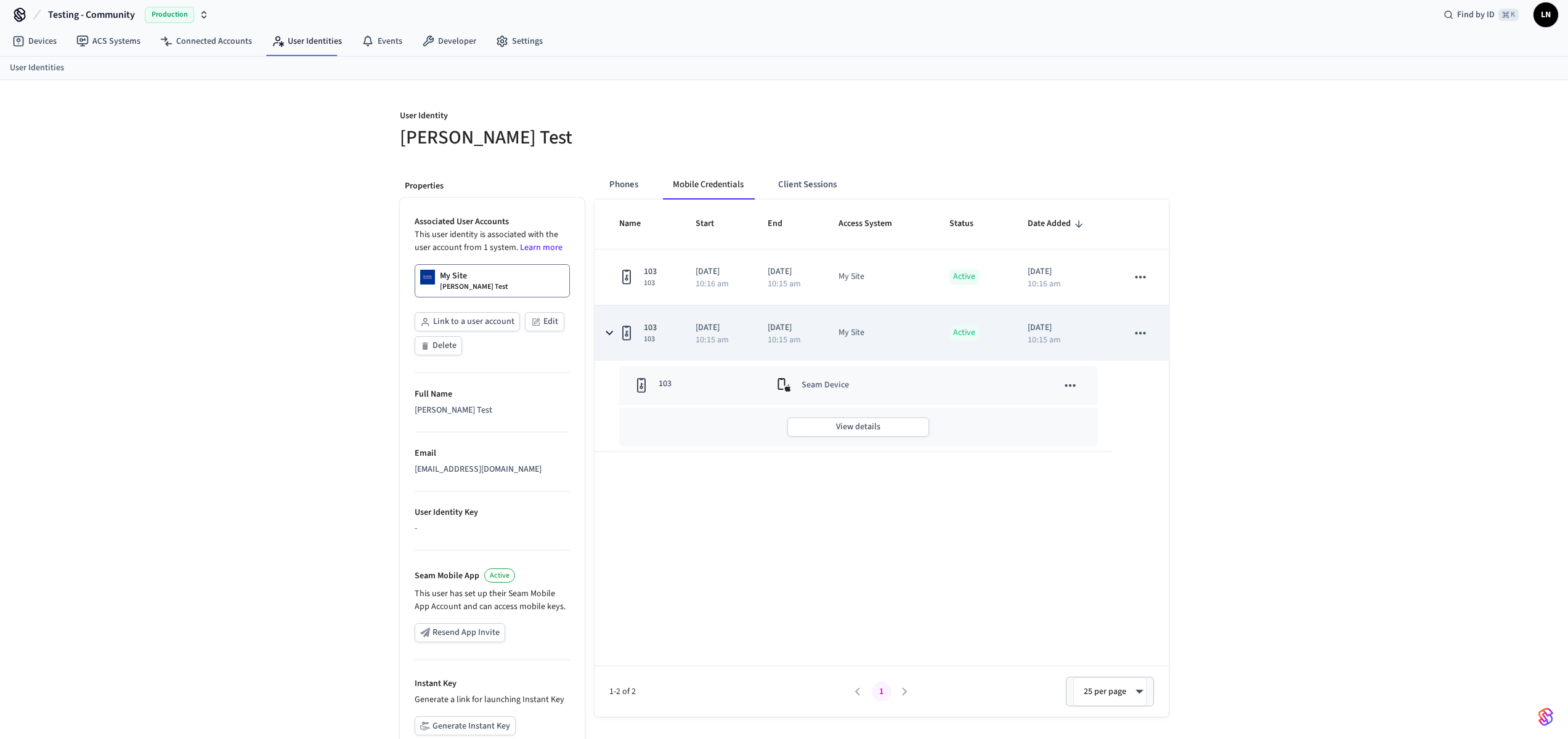
scroll to position [0, 0]
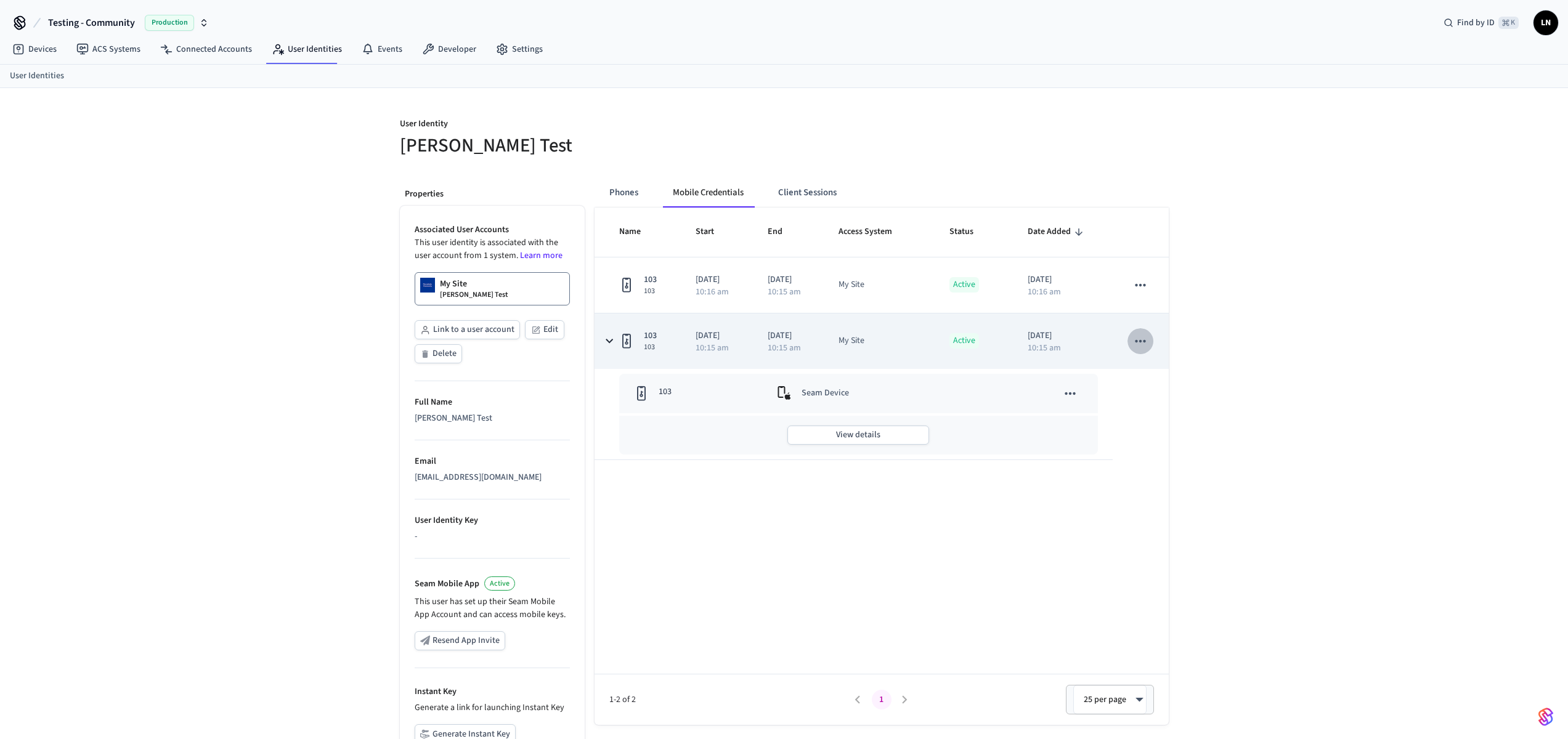
click at [1141, 342] on icon "sticky table" at bounding box center [1140, 341] width 11 height 3
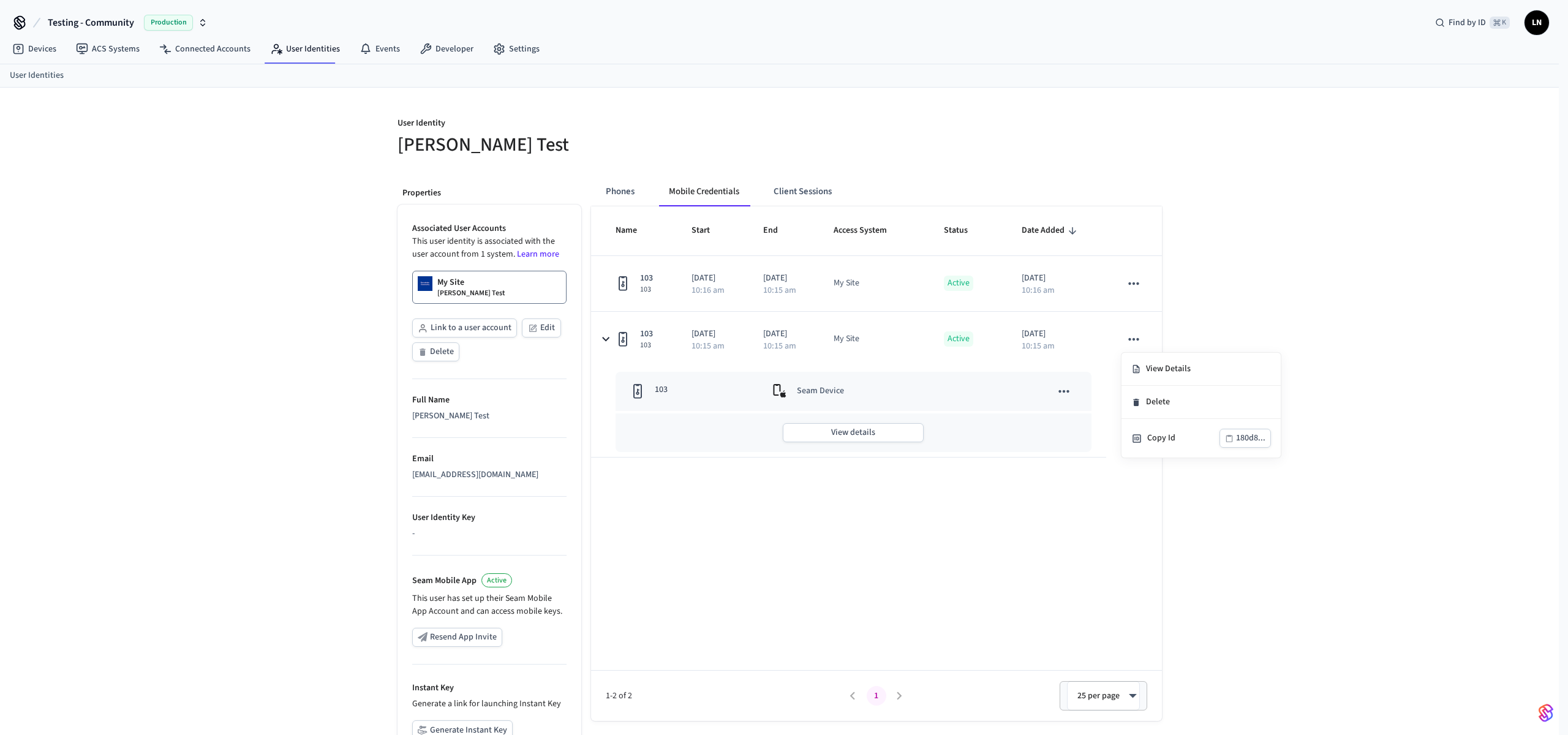
click at [1299, 544] on div at bounding box center [784, 367] width 1568 height 735
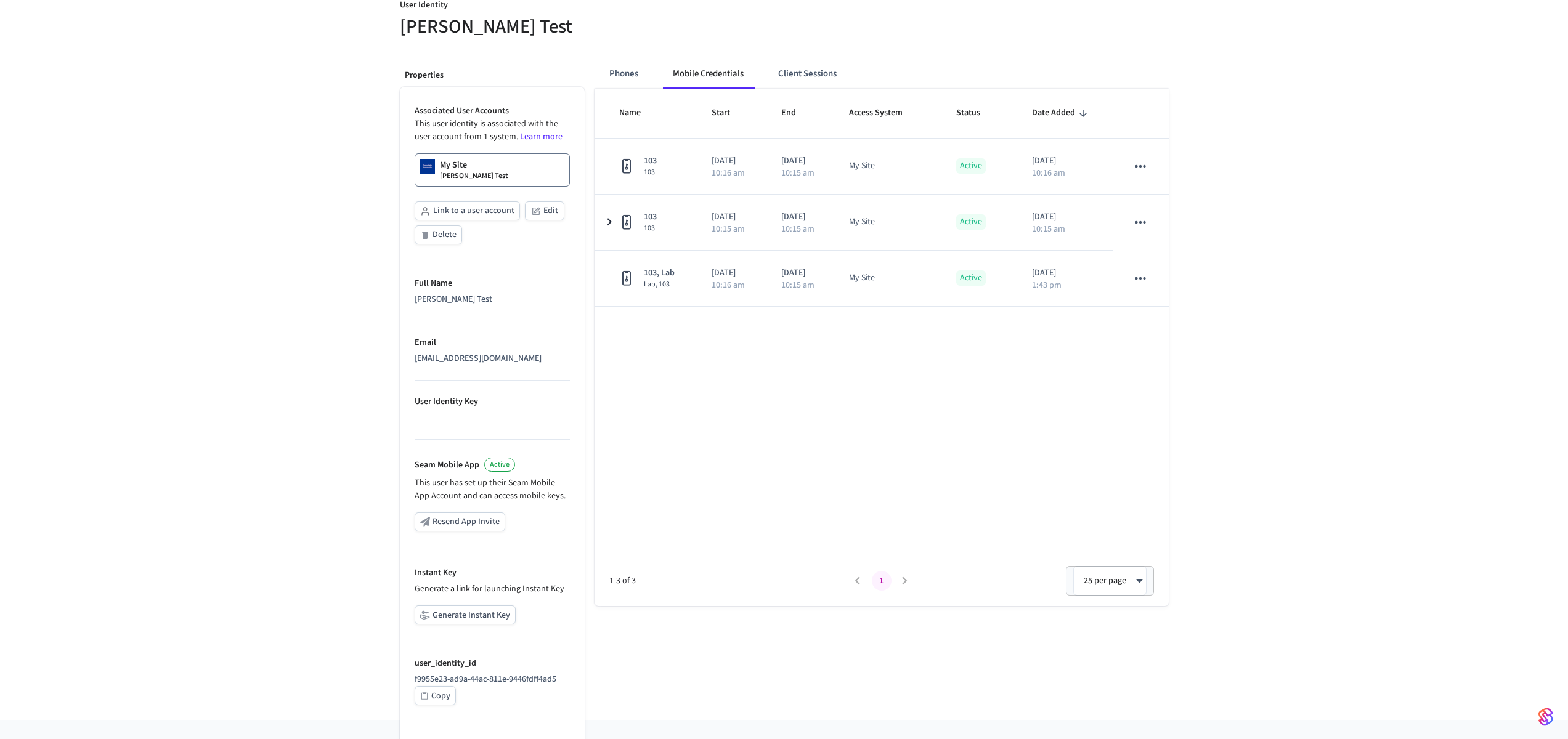
scroll to position [128, 0]
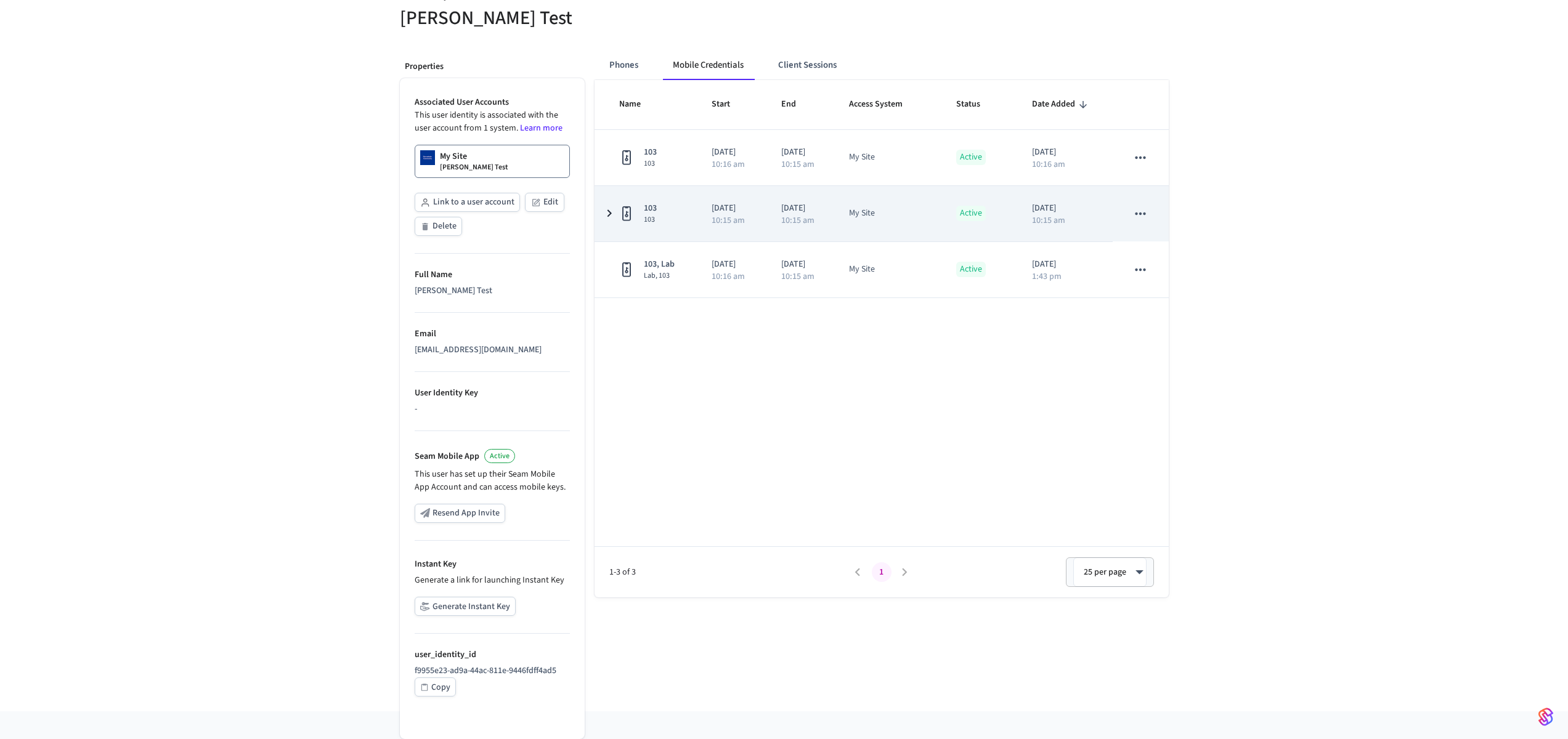
click at [610, 198] on td "103 103" at bounding box center [645, 214] width 103 height 56
click at [607, 204] on td "103 103" at bounding box center [645, 214] width 103 height 56
click at [1152, 208] on button "sticky table" at bounding box center [1140, 214] width 26 height 26
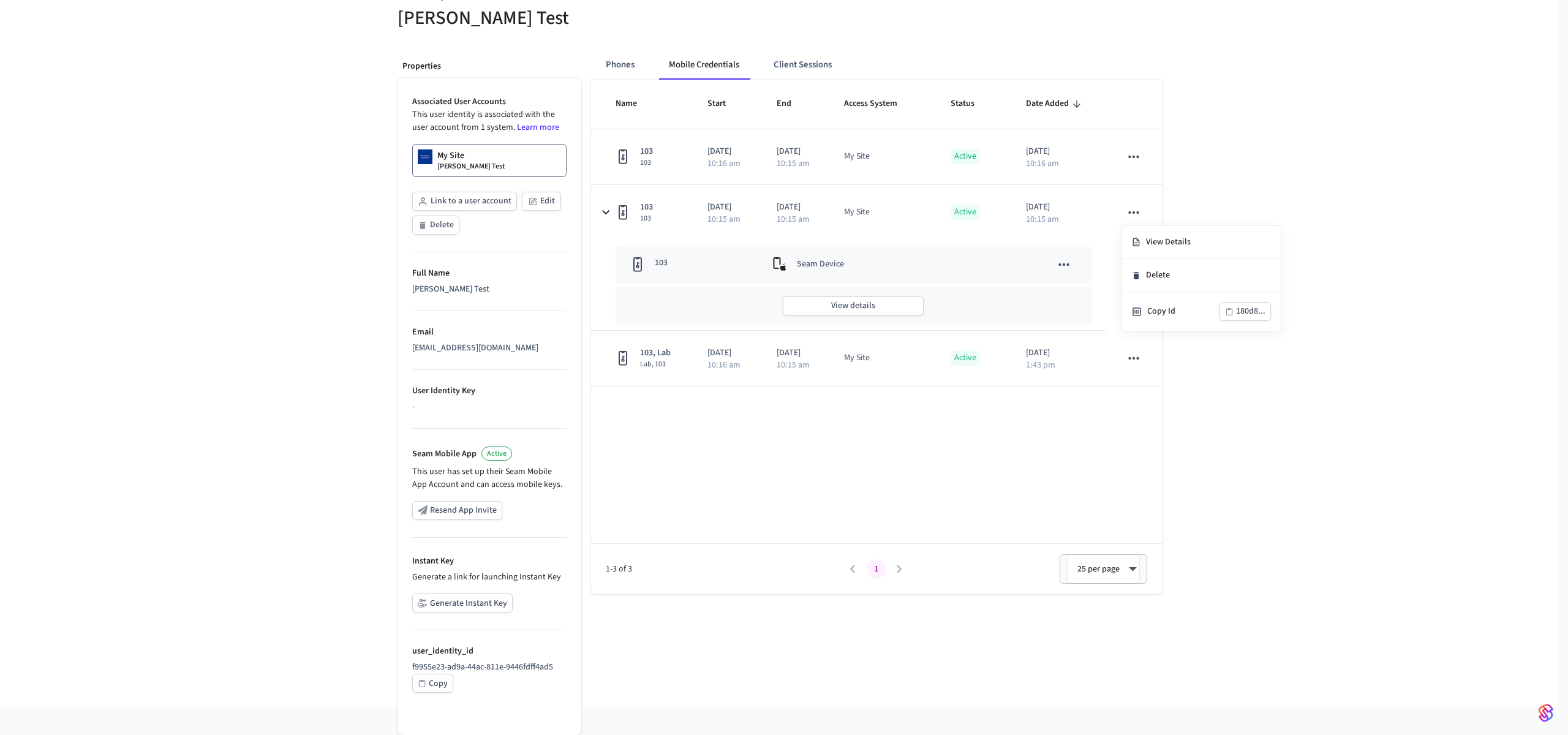
click at [1265, 190] on div at bounding box center [784, 367] width 1568 height 735
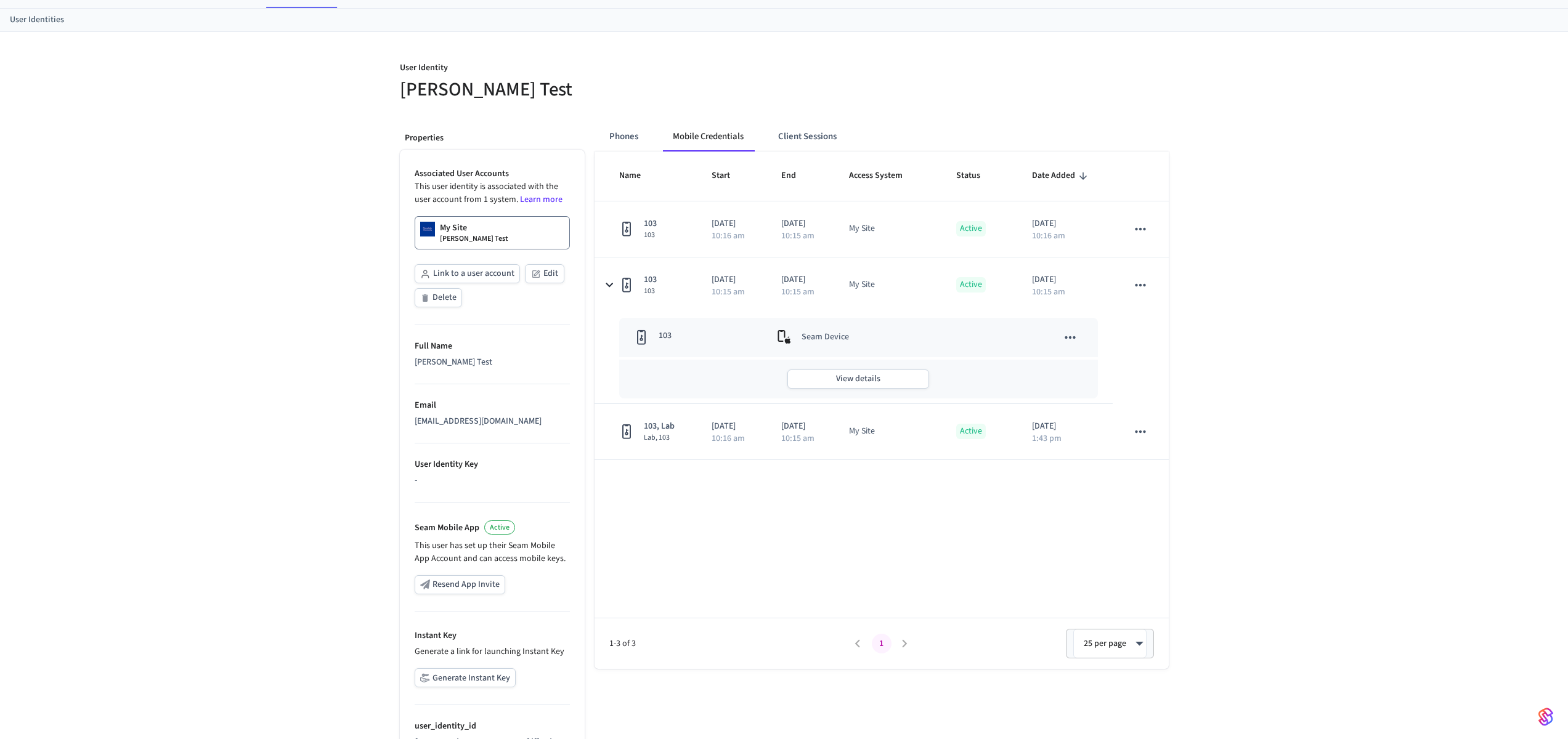
scroll to position [0, 0]
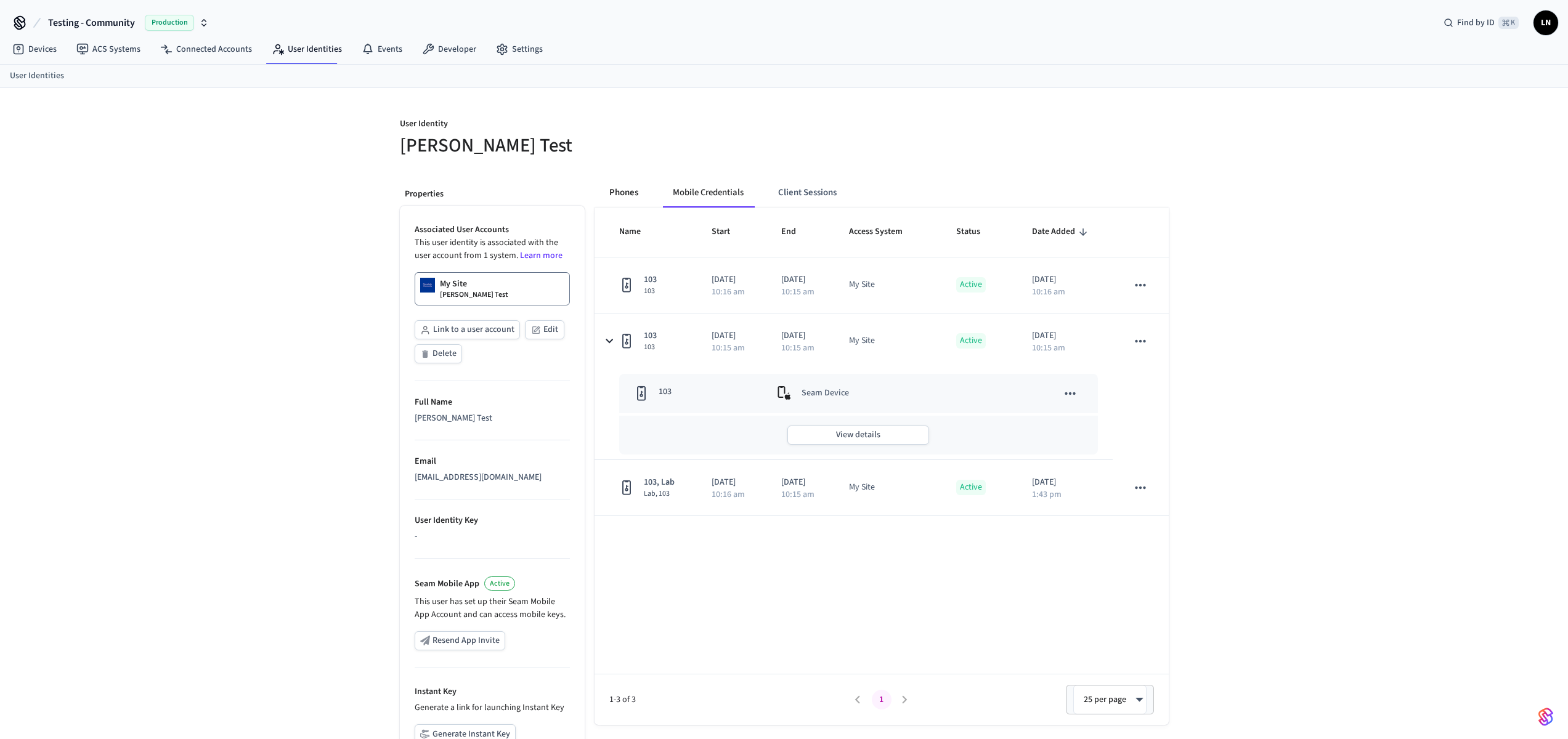
click at [620, 186] on button "Phones" at bounding box center [624, 192] width 49 height 29
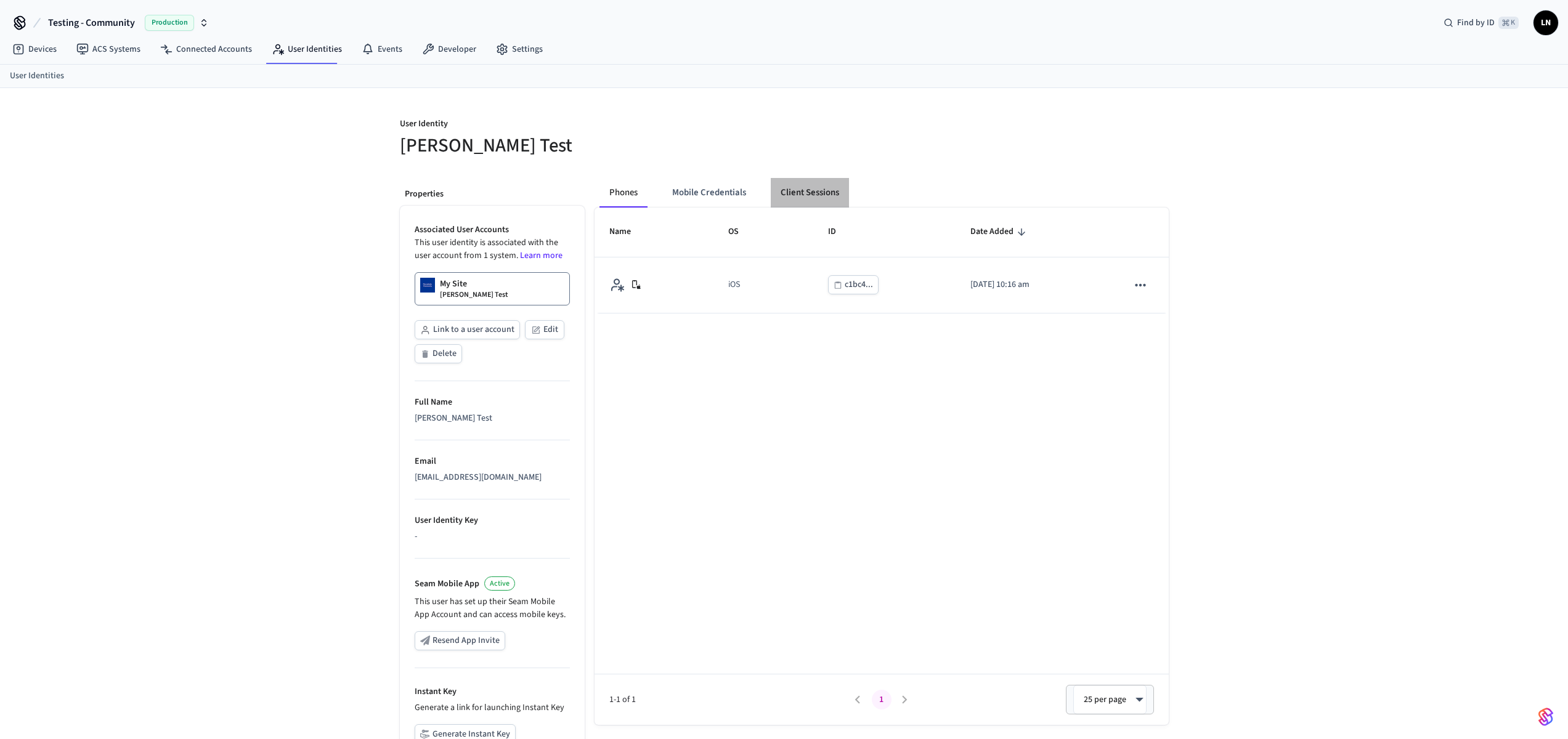
click at [796, 194] on button "Client Sessions" at bounding box center [809, 192] width 78 height 29
click at [707, 199] on button "Mobile Credentials" at bounding box center [710, 192] width 94 height 29
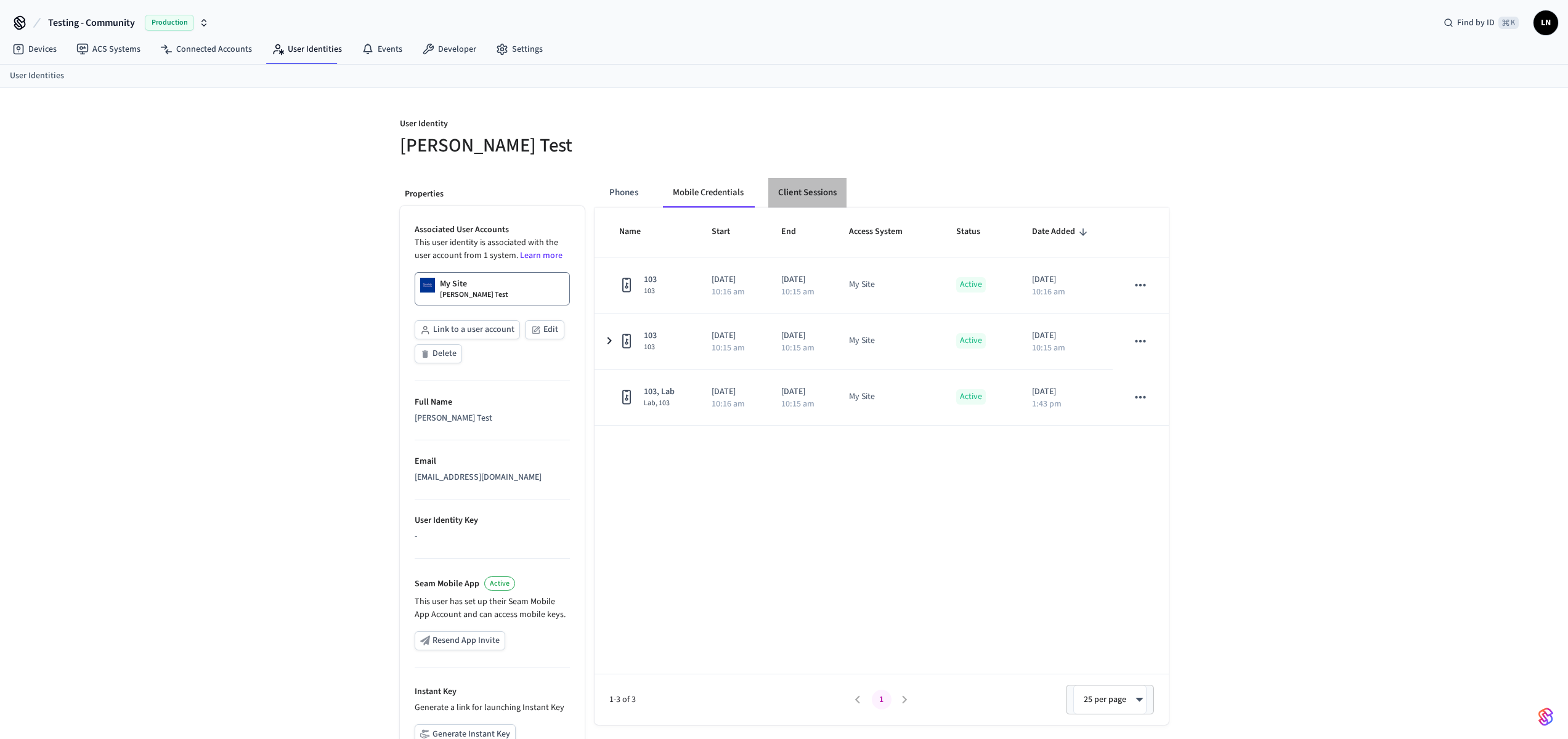
click at [808, 198] on button "Client Sessions" at bounding box center [807, 192] width 78 height 29
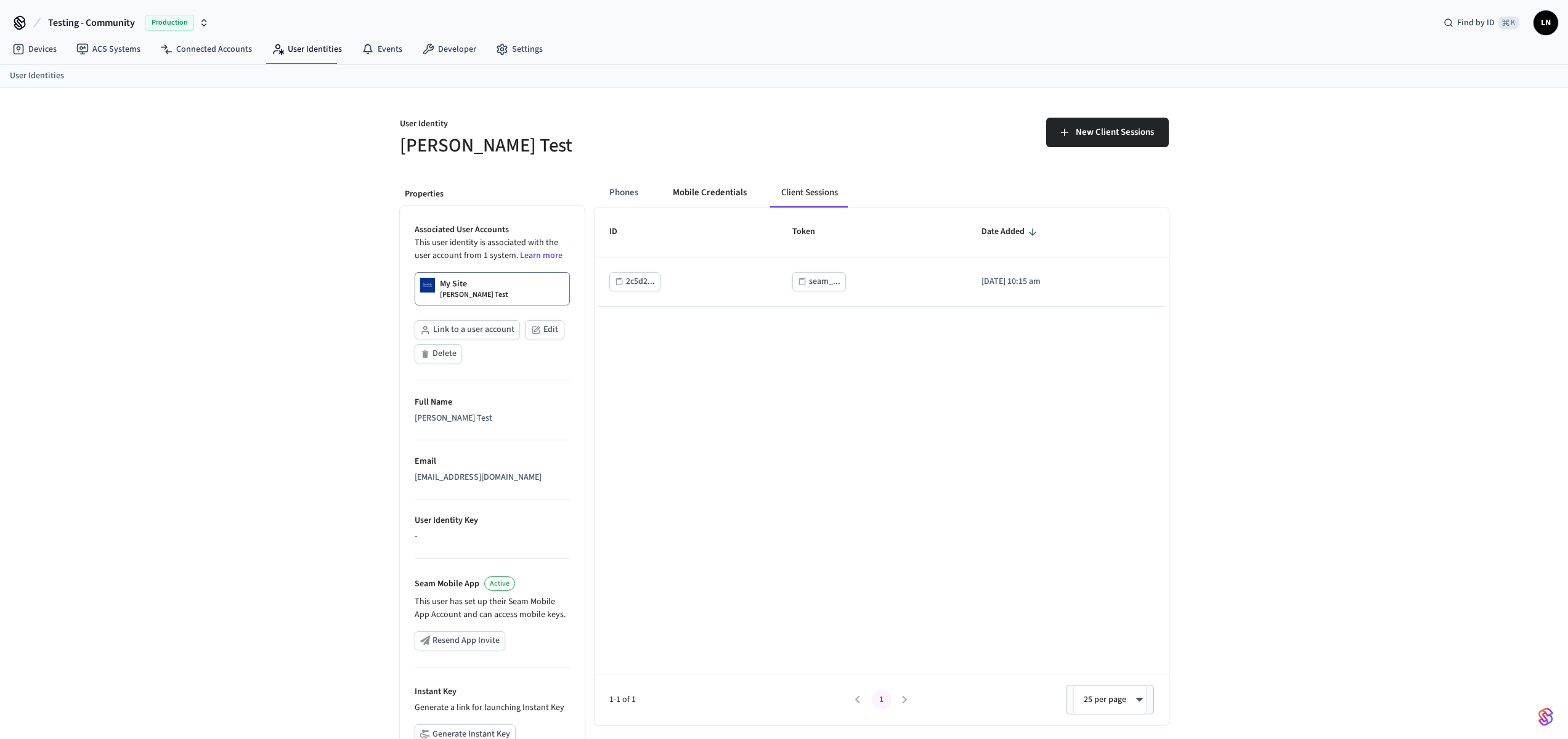
click at [699, 195] on button "Mobile Credentials" at bounding box center [710, 192] width 94 height 29
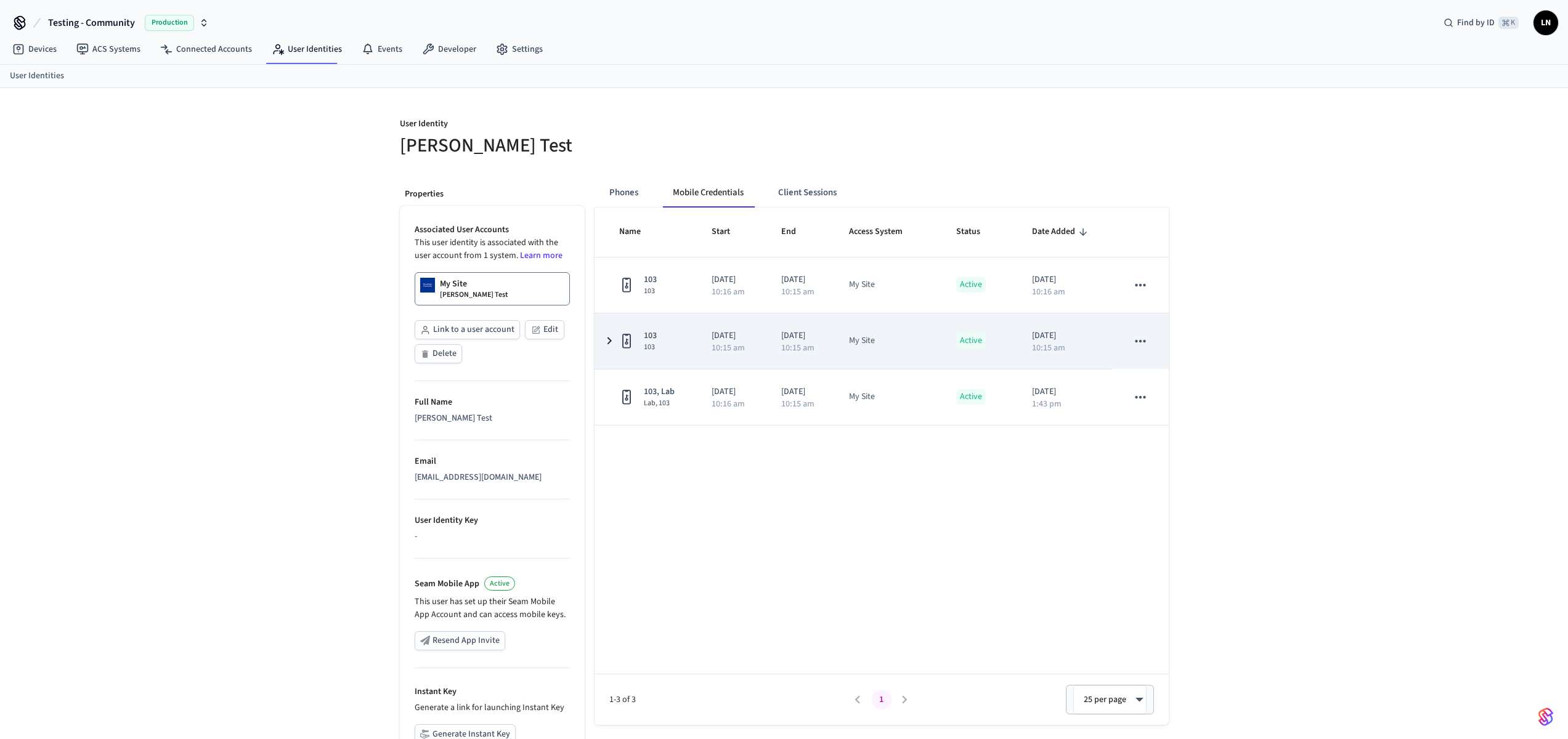
click at [611, 342] on icon "sticky table" at bounding box center [609, 341] width 15 height 16
click at [604, 345] on icon "sticky table" at bounding box center [609, 341] width 16 height 15
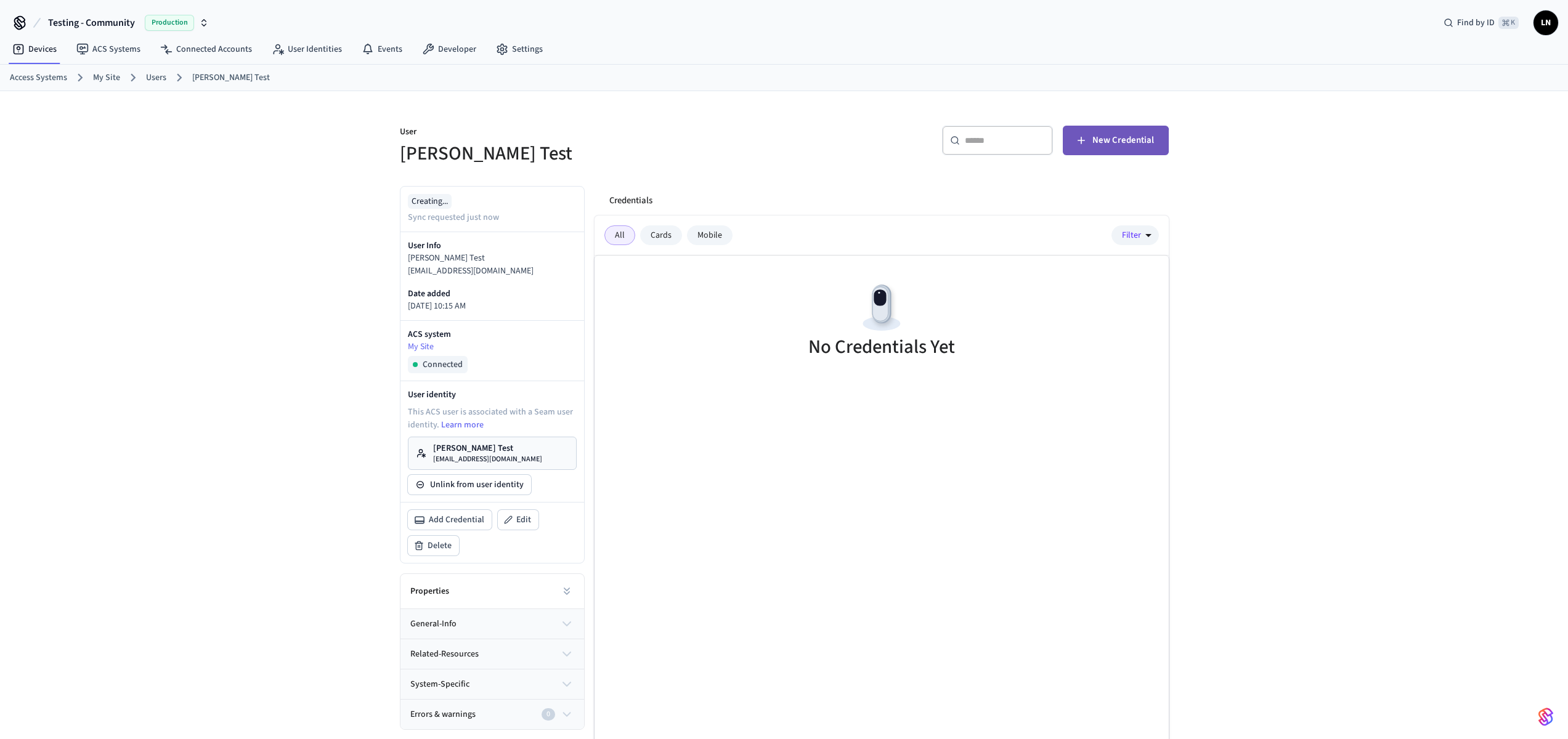
click at [1082, 142] on icon "button" at bounding box center [1082, 141] width 8 height 8
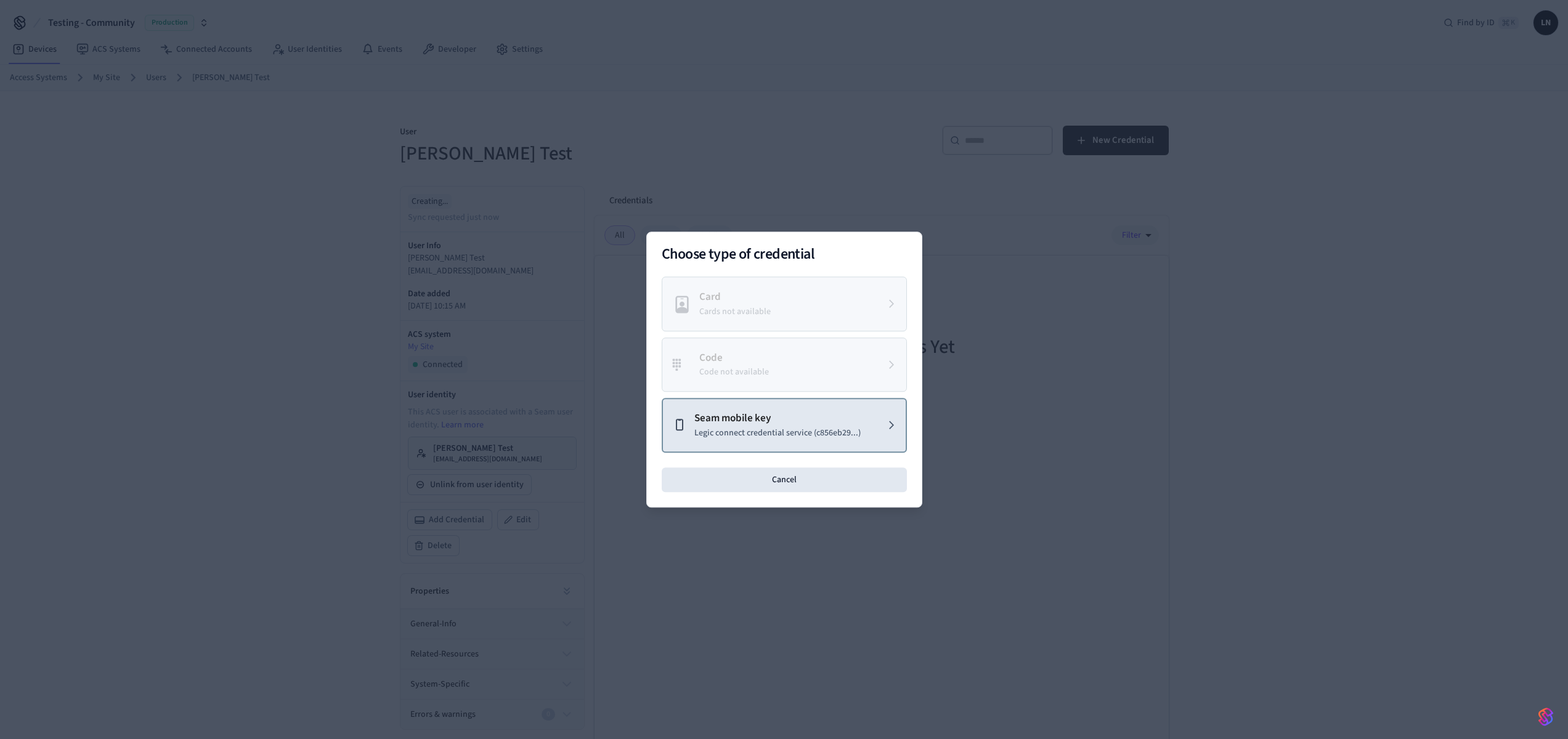
click at [796, 429] on p "Legic connect credential service (c856eb29...)" at bounding box center [777, 432] width 166 height 13
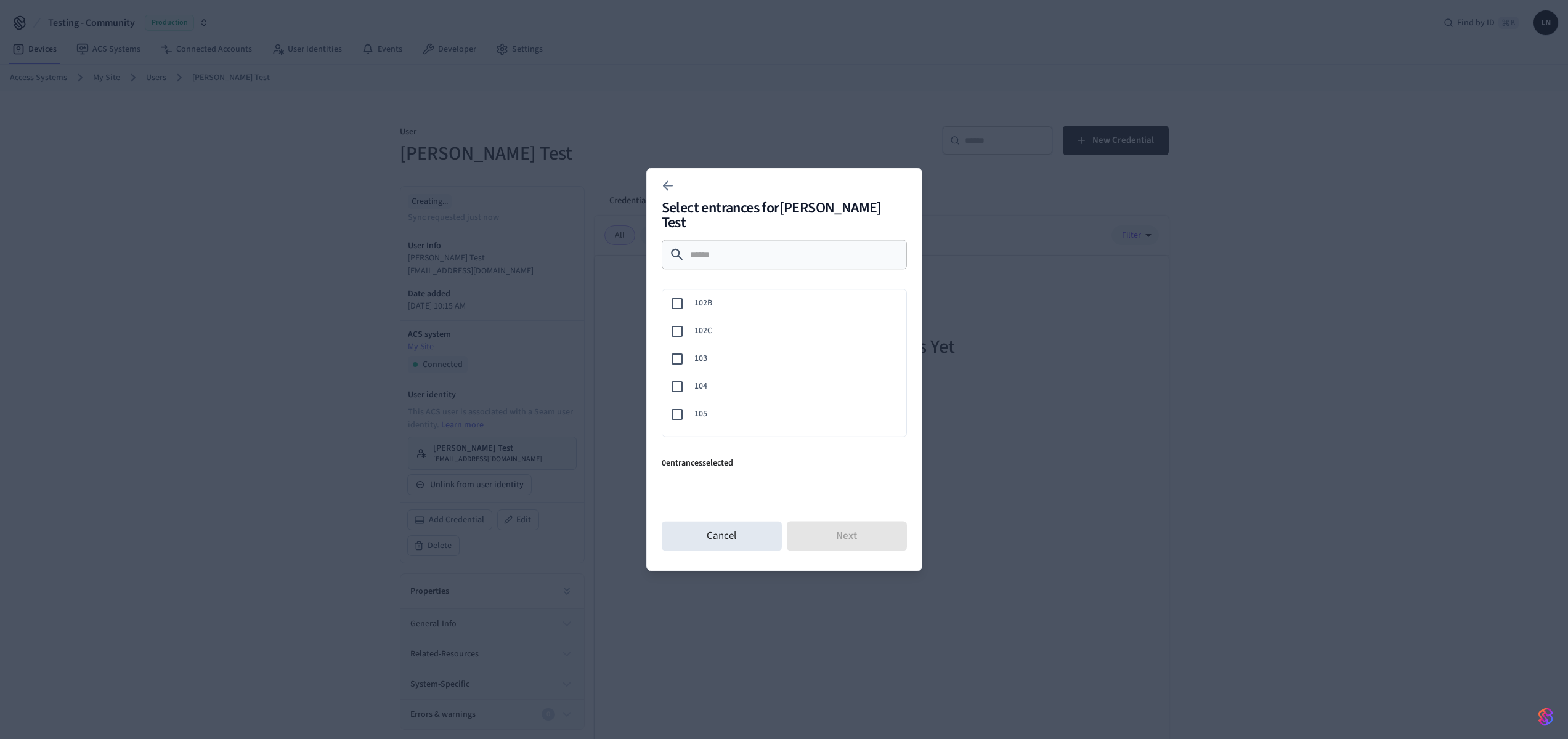
scroll to position [139, 0]
click at [753, 353] on span "103" at bounding box center [795, 359] width 202 height 13
click at [875, 537] on button "Next" at bounding box center [846, 537] width 120 height 29
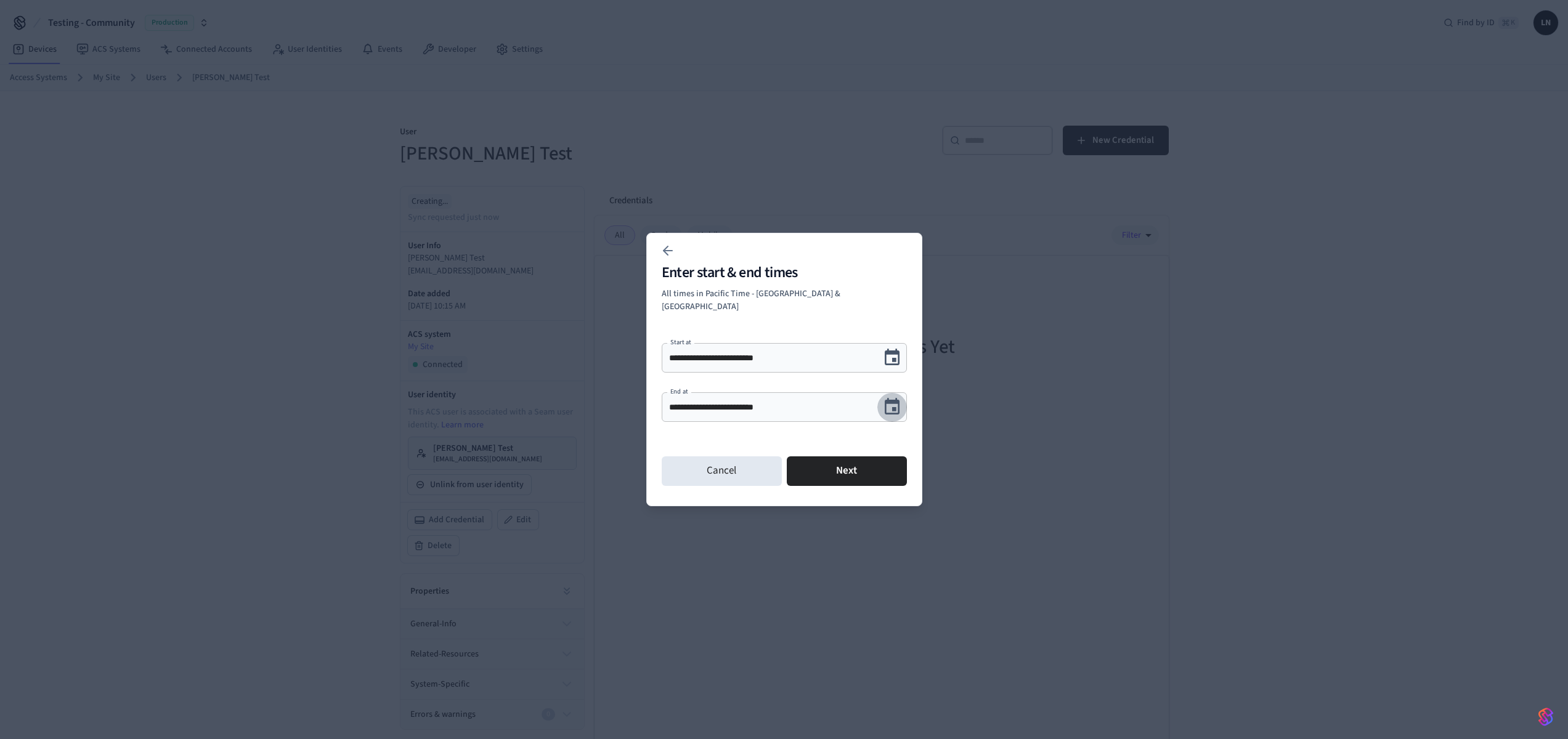
click at [881, 404] on button "Choose date, selected date is Sep 18, 2025" at bounding box center [892, 407] width 29 height 29
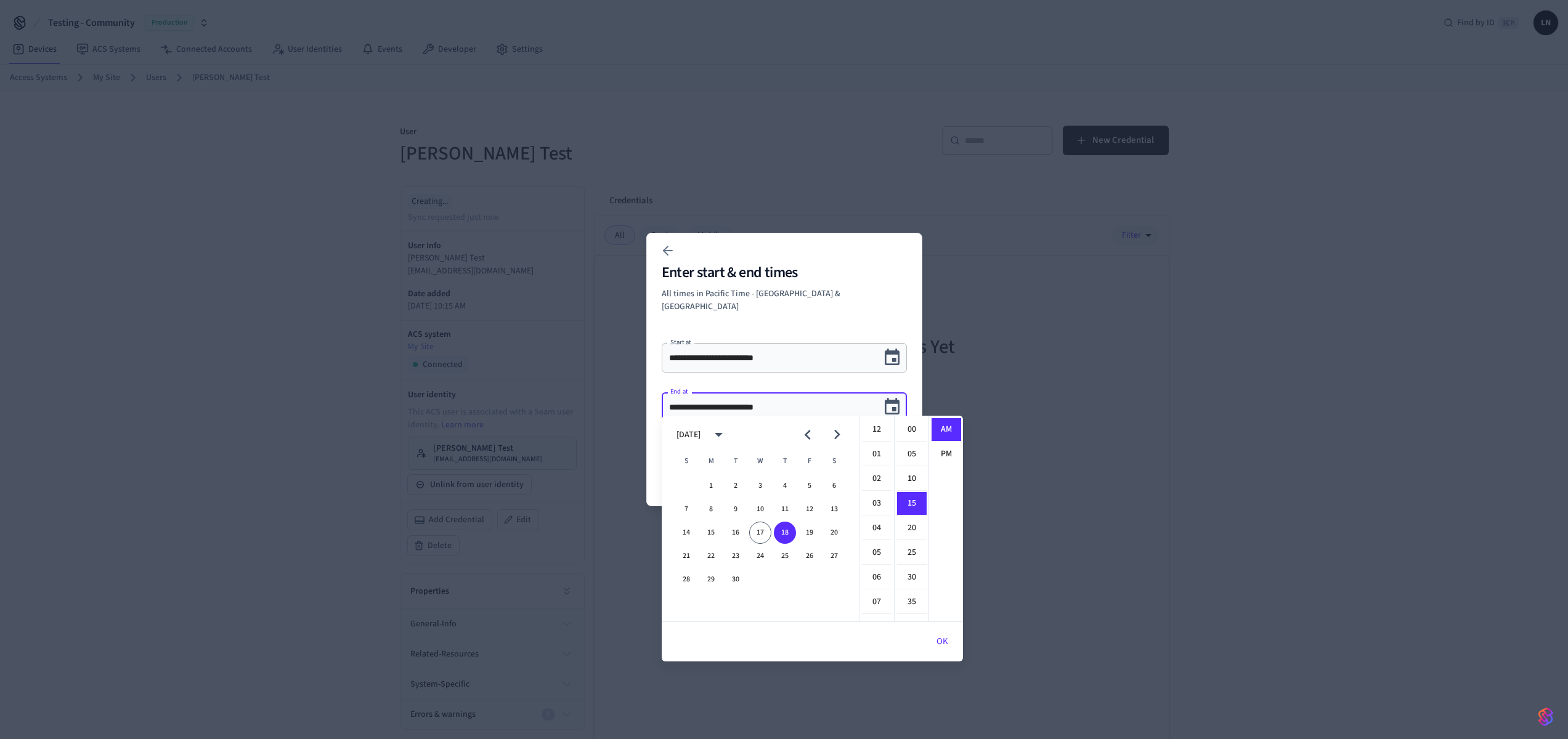
scroll to position [74, 0]
click at [835, 537] on button "20" at bounding box center [834, 533] width 22 height 22
type input "**********"
click at [852, 280] on h2 "Enter start & end times" at bounding box center [784, 272] width 245 height 15
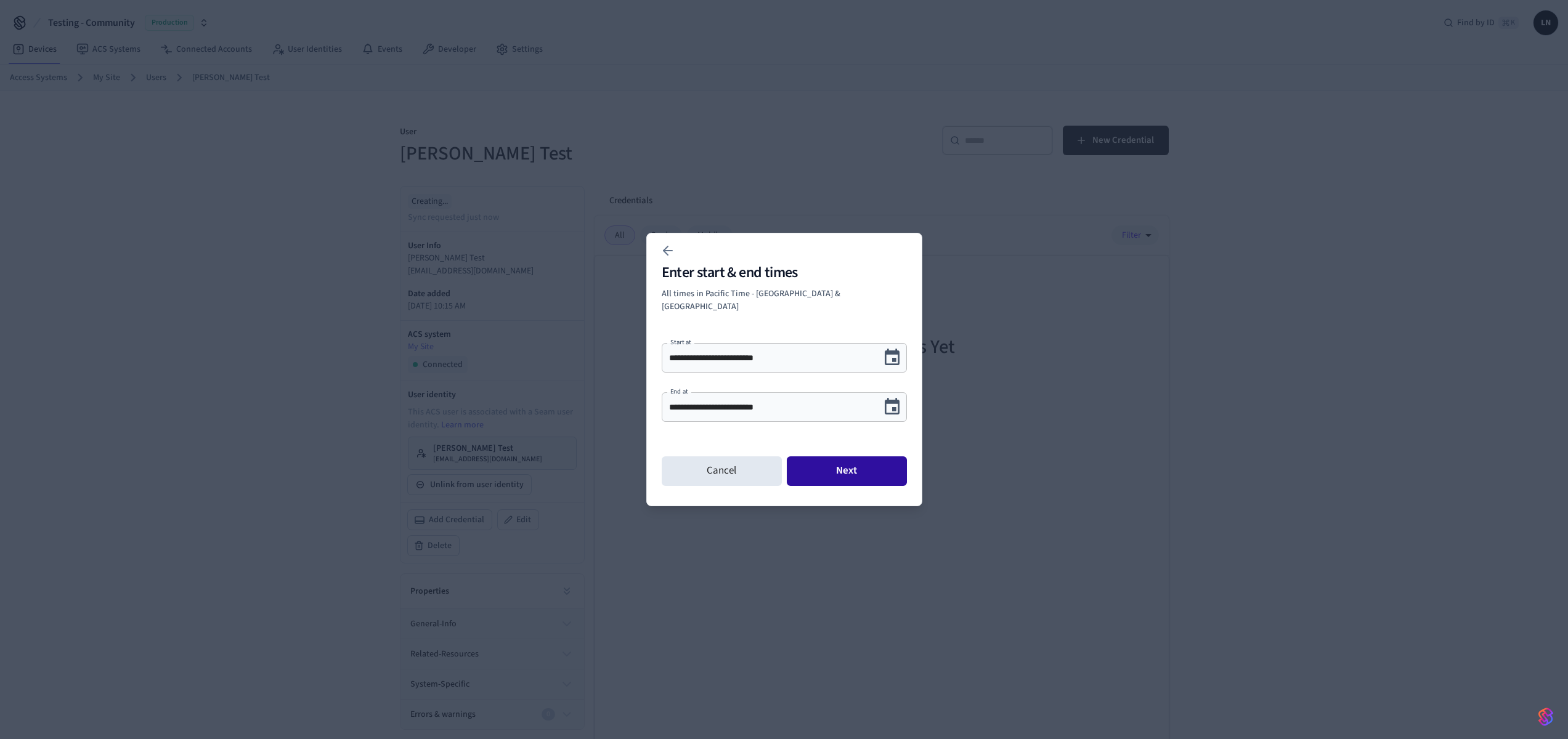
click at [857, 469] on button "Next" at bounding box center [846, 472] width 120 height 29
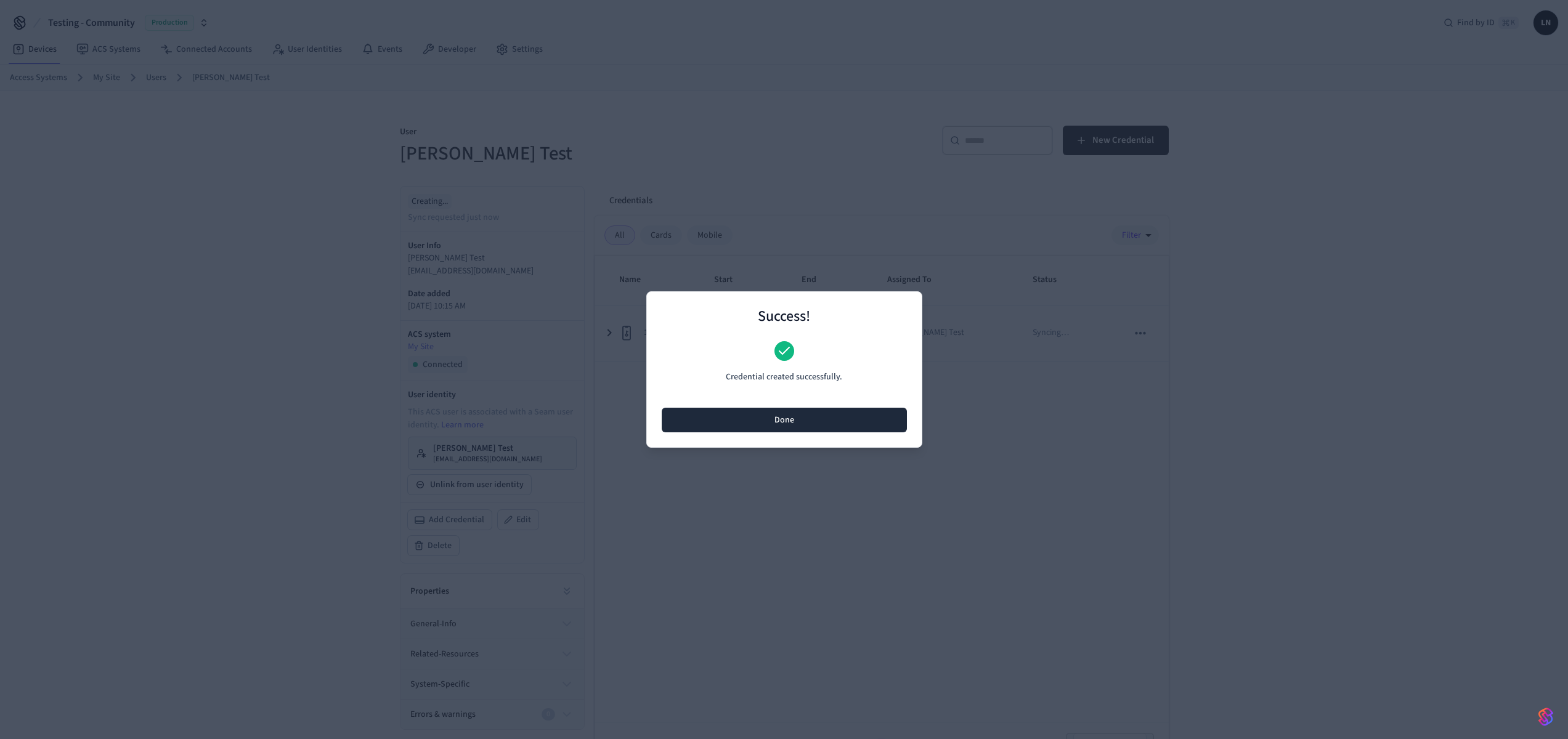
click at [875, 427] on button "Done" at bounding box center [784, 420] width 245 height 24
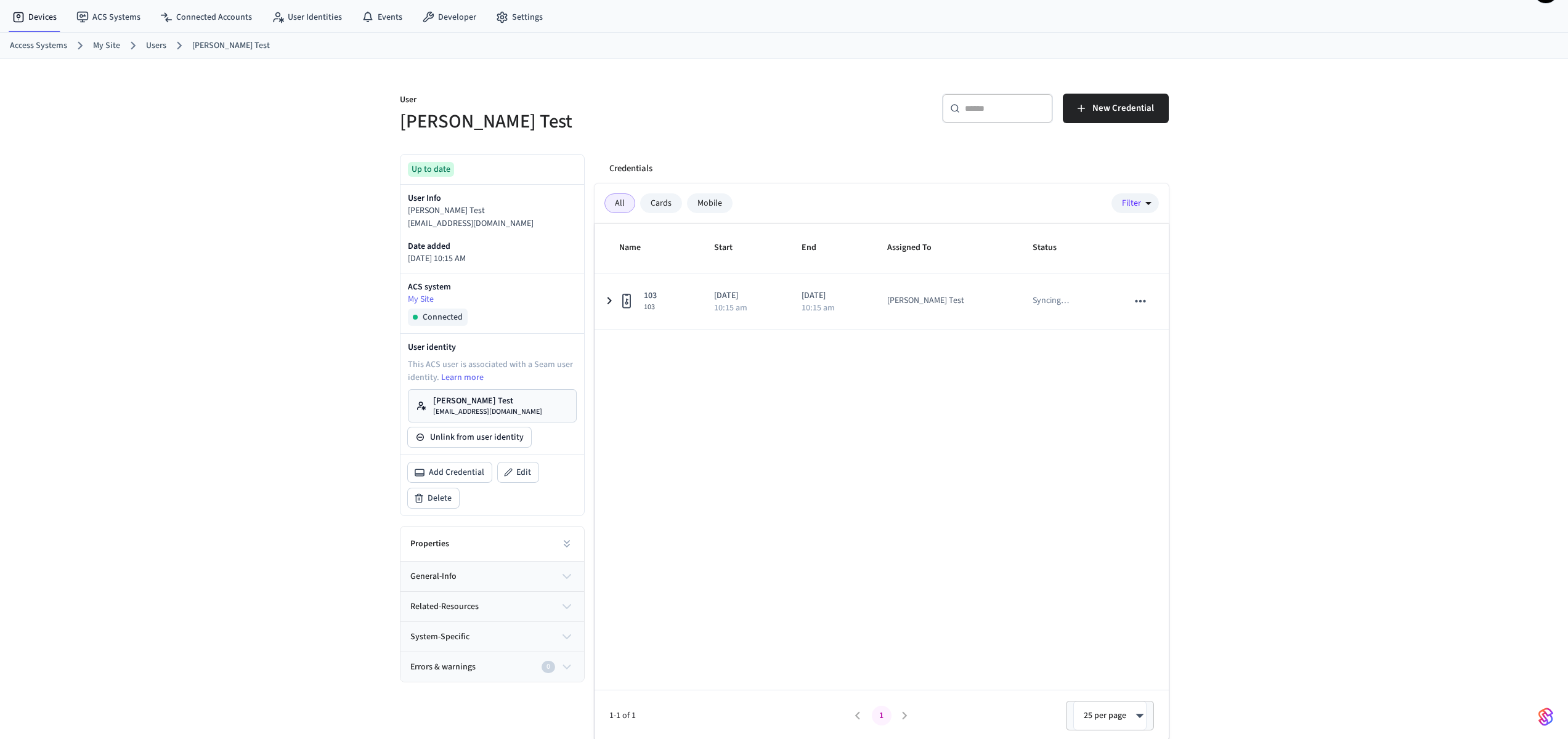
scroll to position [34, 0]
click at [814, 475] on div "Name Start End Assigned To Status 103 103 2025/09/17 10:16 am 2025/09/20 10:15 …" at bounding box center [882, 480] width 574 height 517
click at [550, 648] on div "general-info related-resources system-specific Errors & warnings 0" at bounding box center [492, 620] width 184 height 120
click at [549, 609] on button "related-resources" at bounding box center [492, 605] width 184 height 29
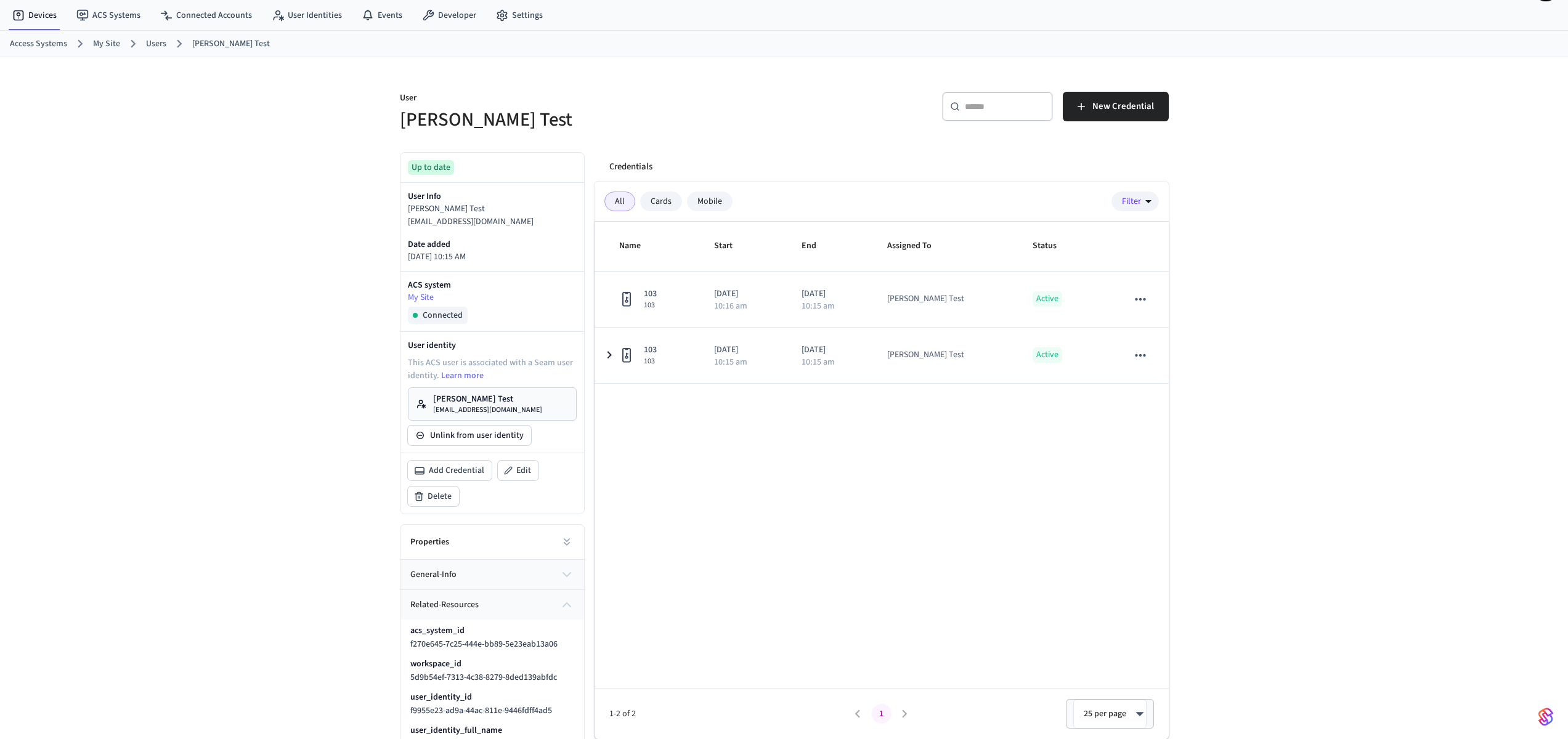
click at [552, 581] on button "general-info" at bounding box center [492, 575] width 184 height 29
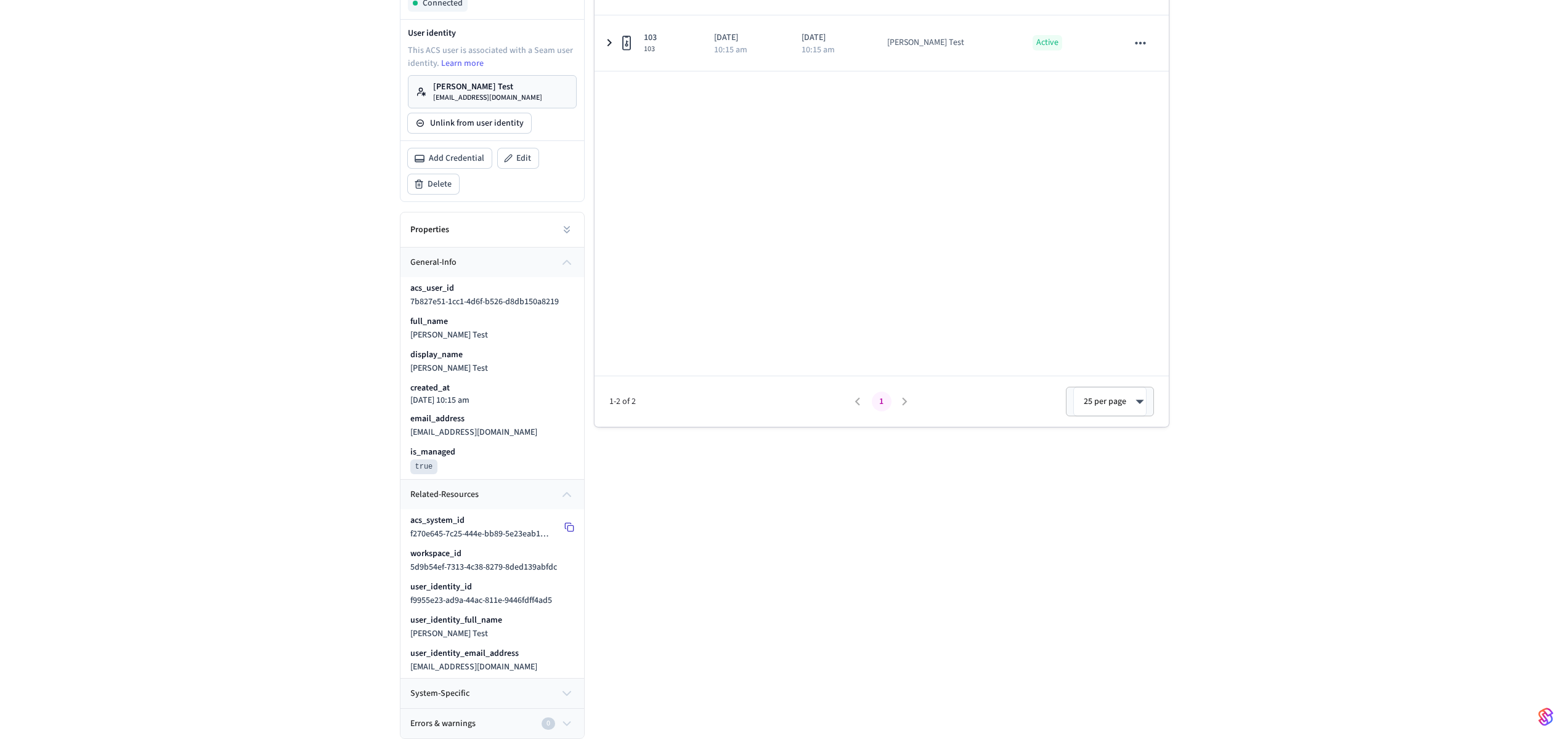
click at [570, 526] on rect at bounding box center [570, 529] width 6 height 6
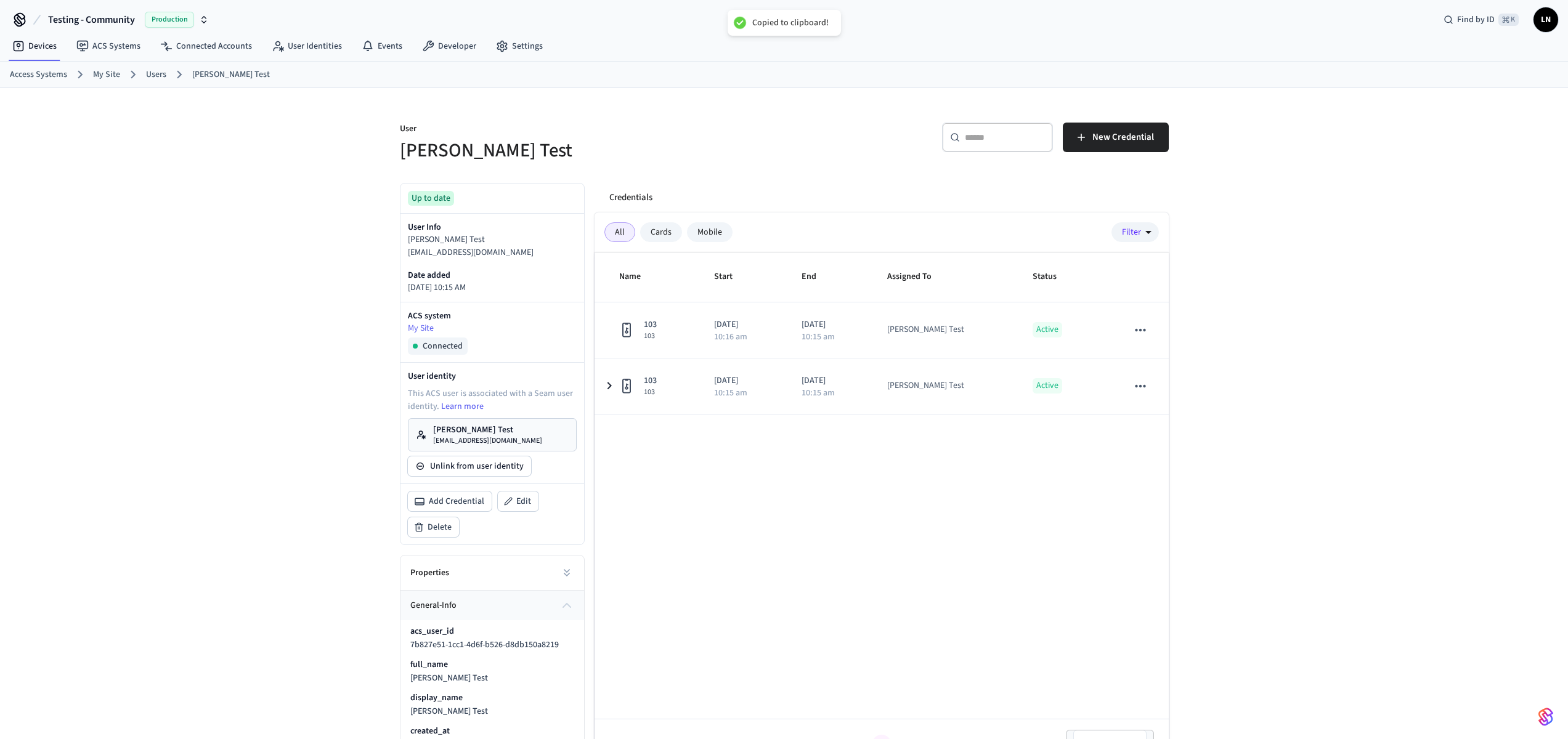
scroll to position [0, 0]
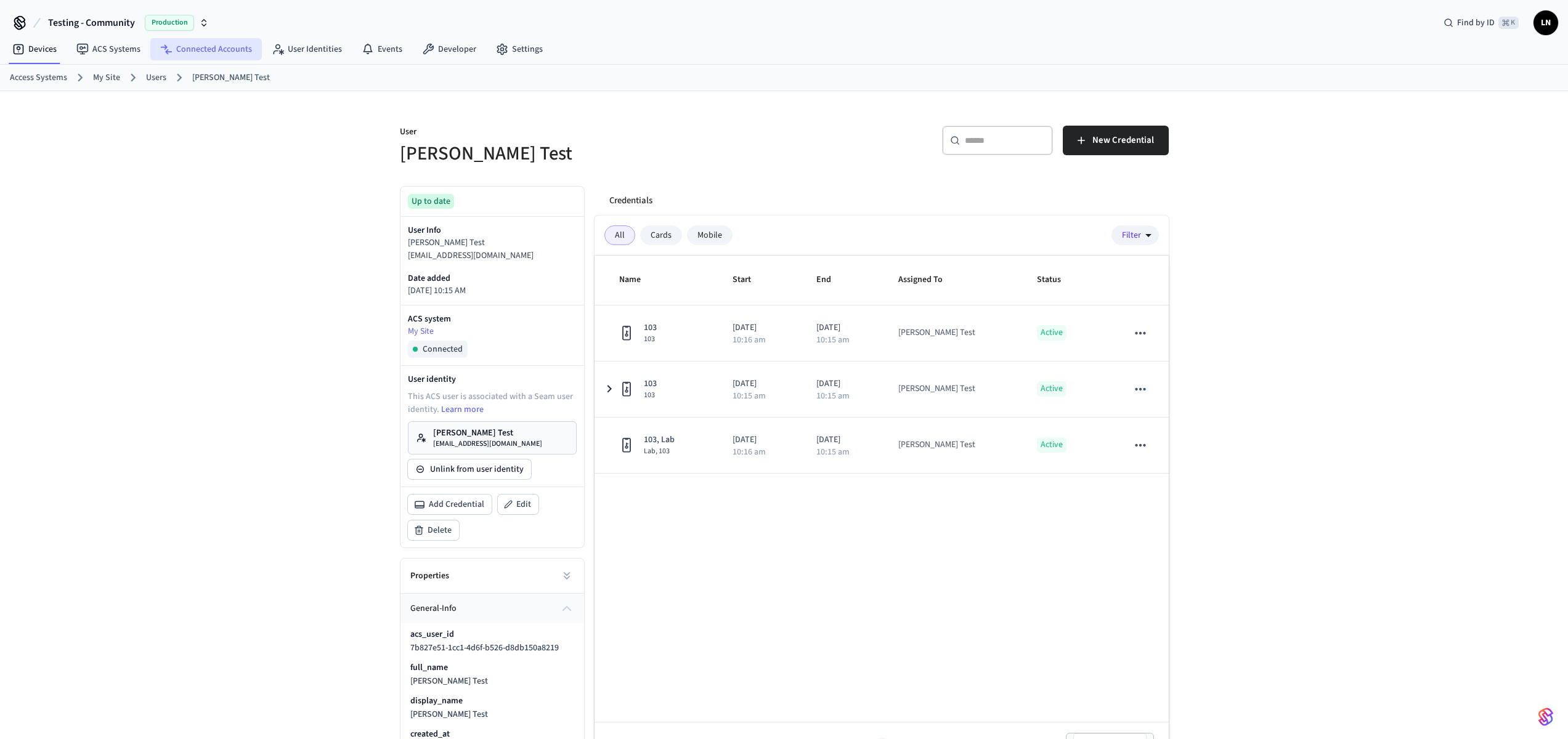
click at [187, 53] on link "Connected Accounts" at bounding box center [206, 49] width 111 height 22
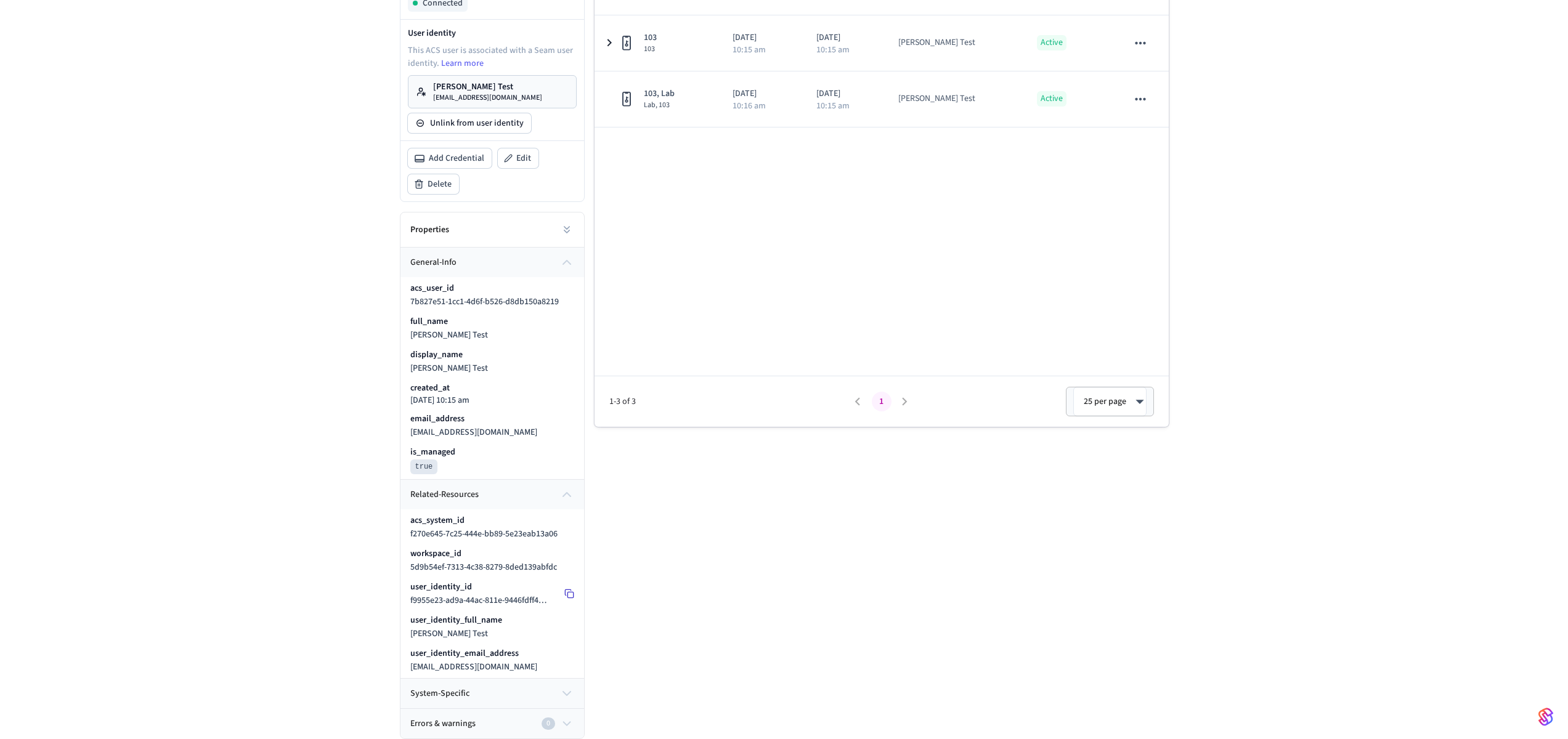
click at [564, 594] on icon at bounding box center [569, 594] width 10 height 10
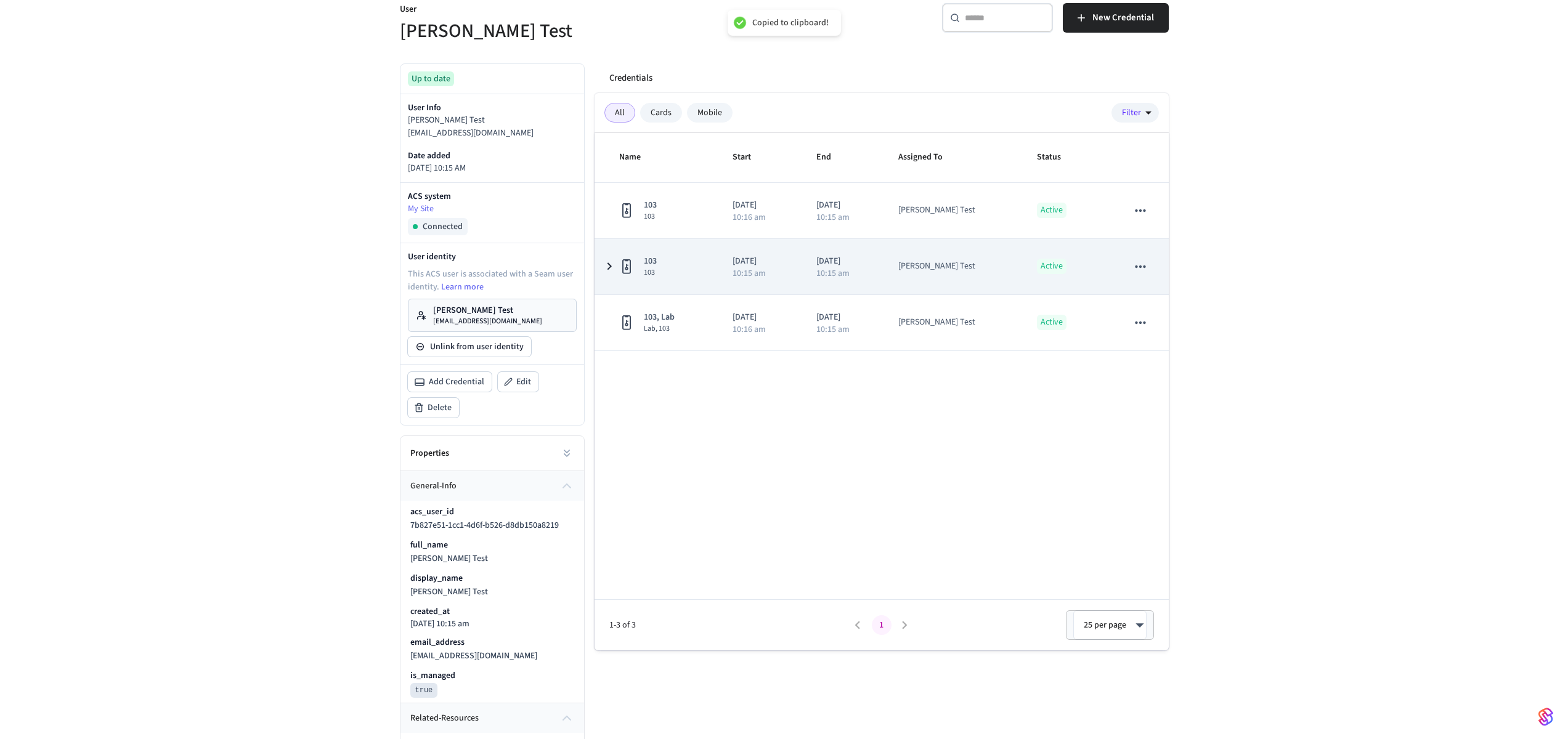
scroll to position [0, 0]
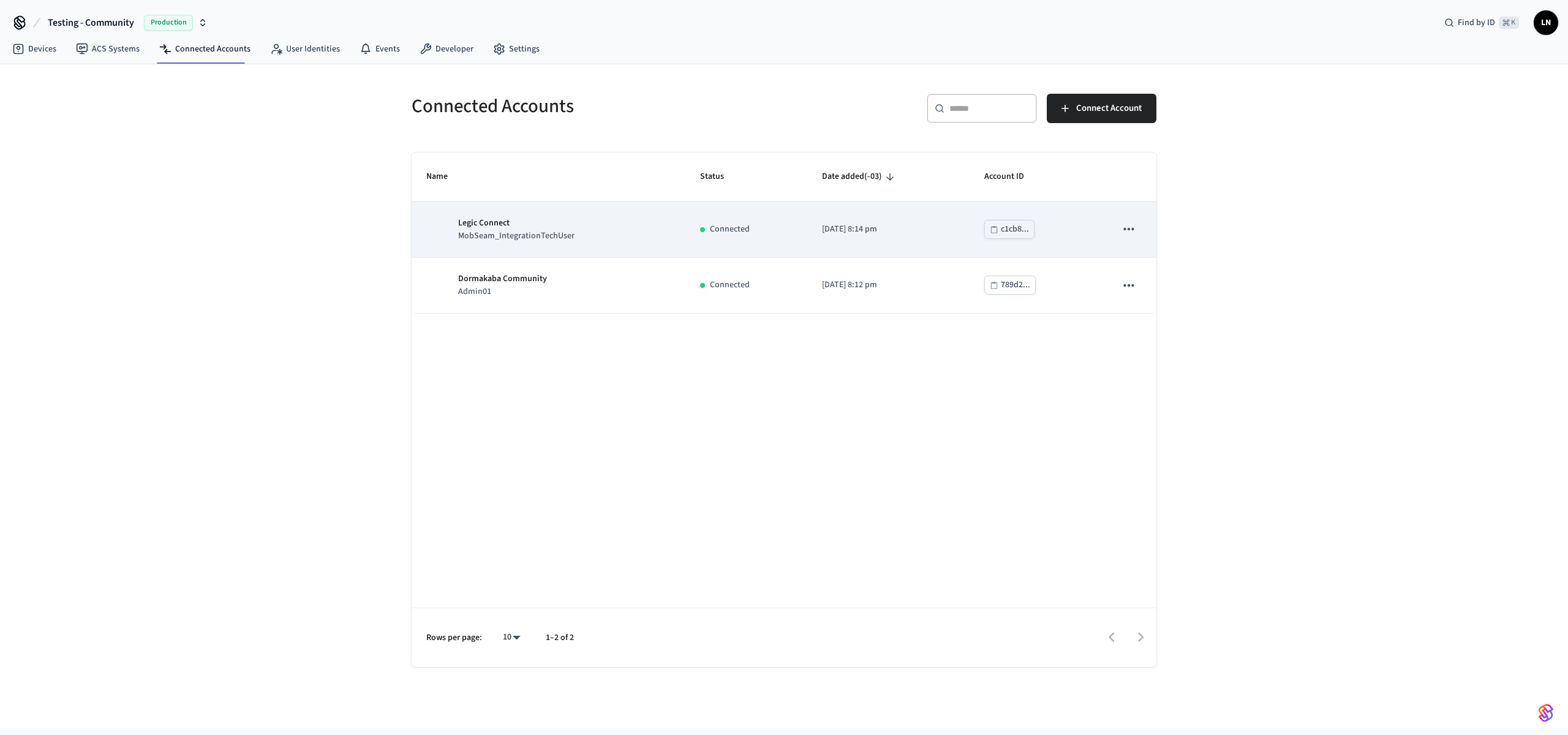
click at [611, 224] on div "Legic Connect MobSeam_IntegrationTechUser" at bounding box center [548, 229] width 245 height 26
click at [1001, 228] on div "c1cb8..." at bounding box center [1014, 229] width 28 height 16
